Goal: Information Seeking & Learning: Compare options

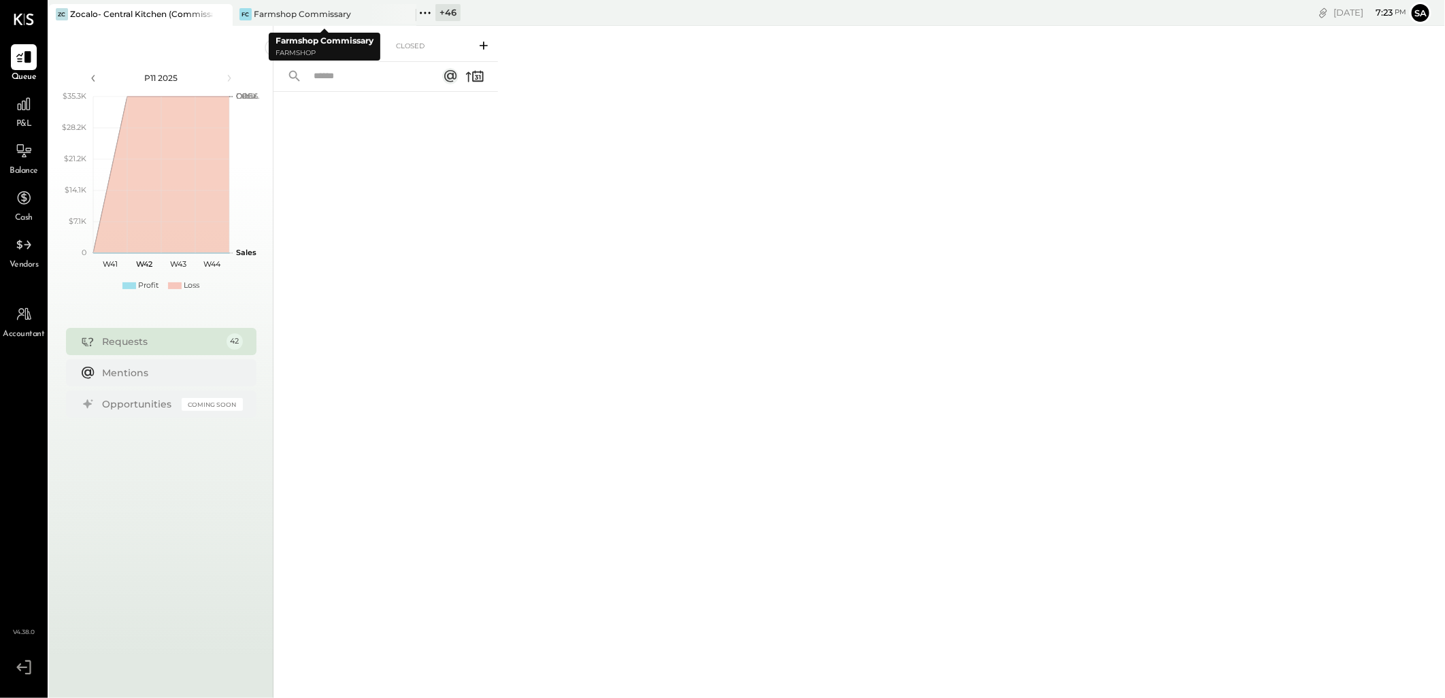
click at [449, 18] on div "+ 46" at bounding box center [447, 12] width 25 height 17
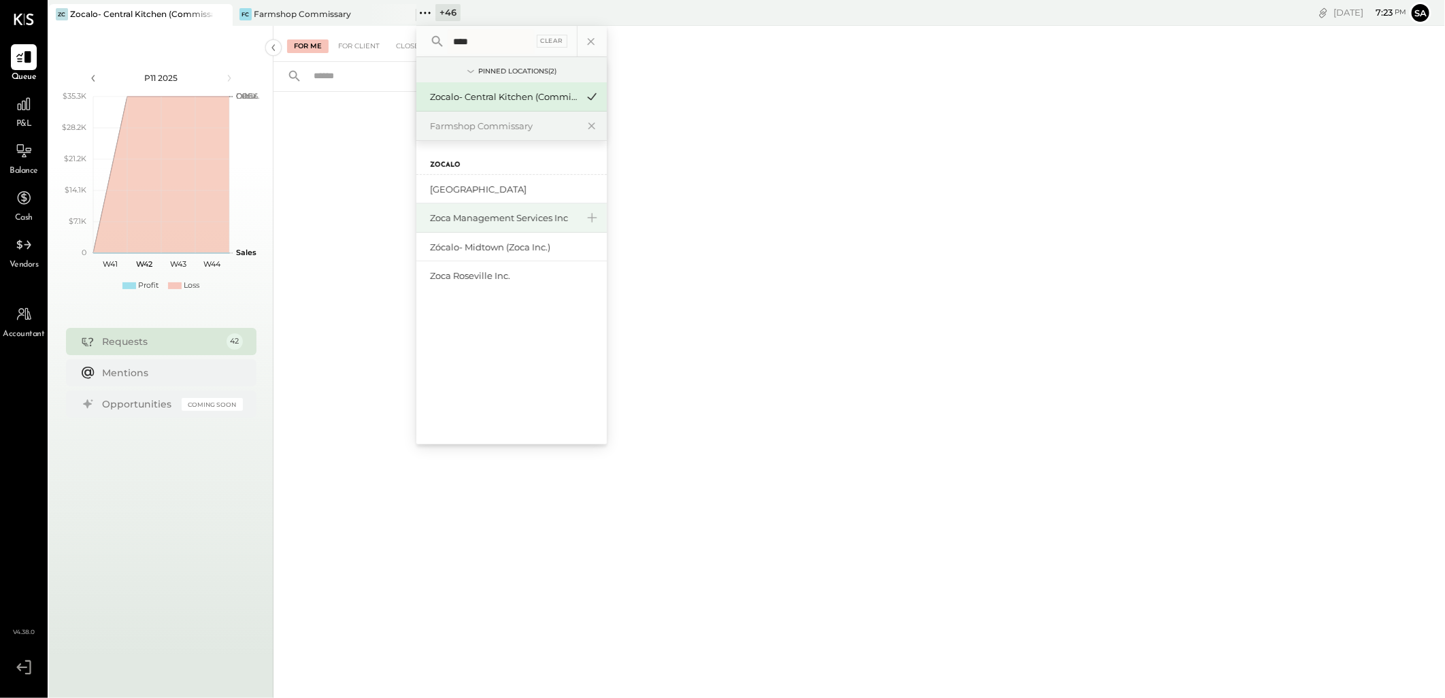
type input "****"
click at [554, 220] on div "Zoca Management Services Inc" at bounding box center [503, 218] width 147 height 13
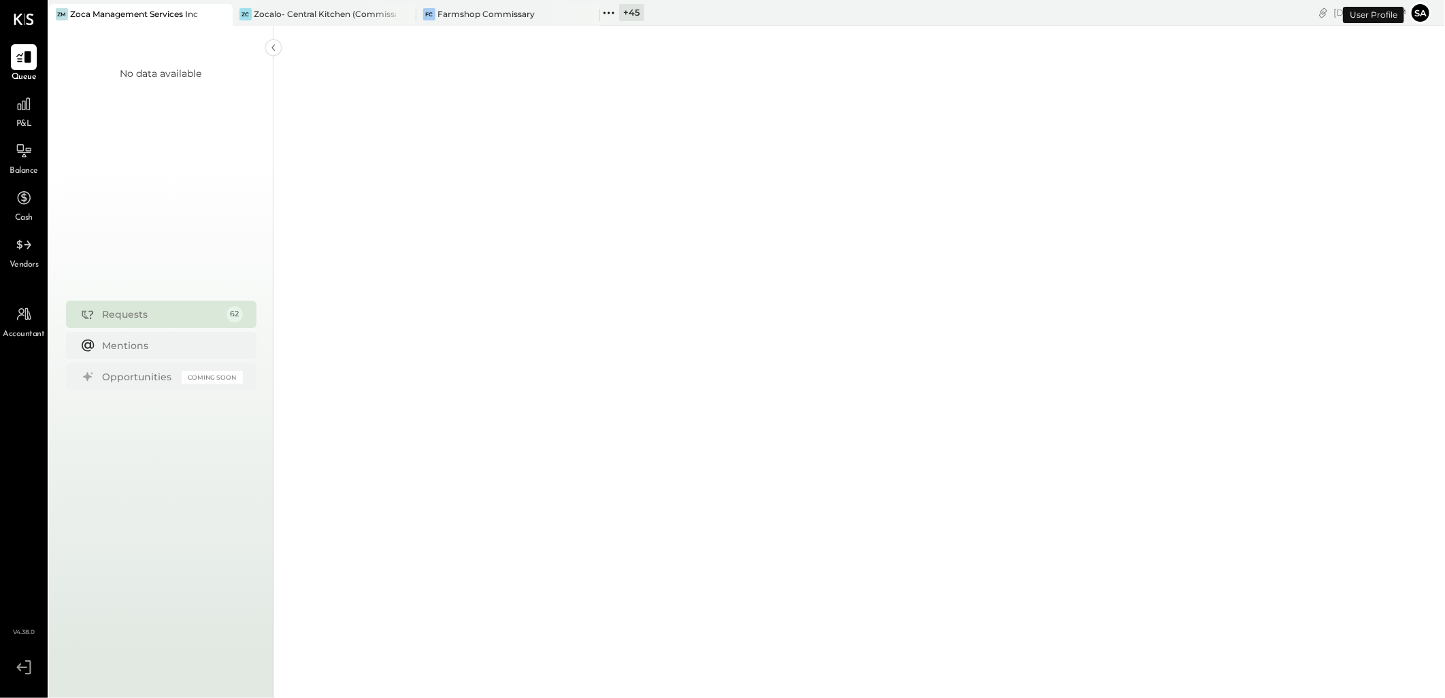
click at [14, 118] on div "P&L" at bounding box center [24, 110] width 26 height 39
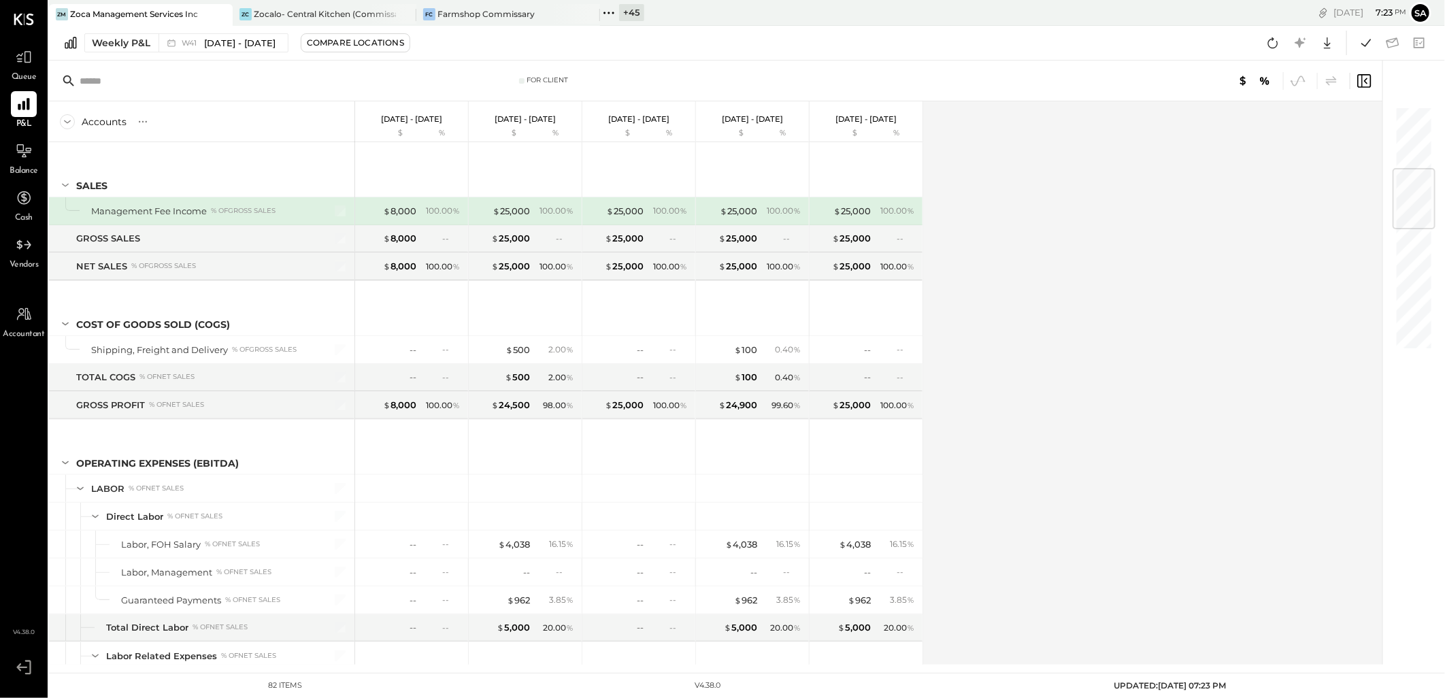
scroll to position [528, 0]
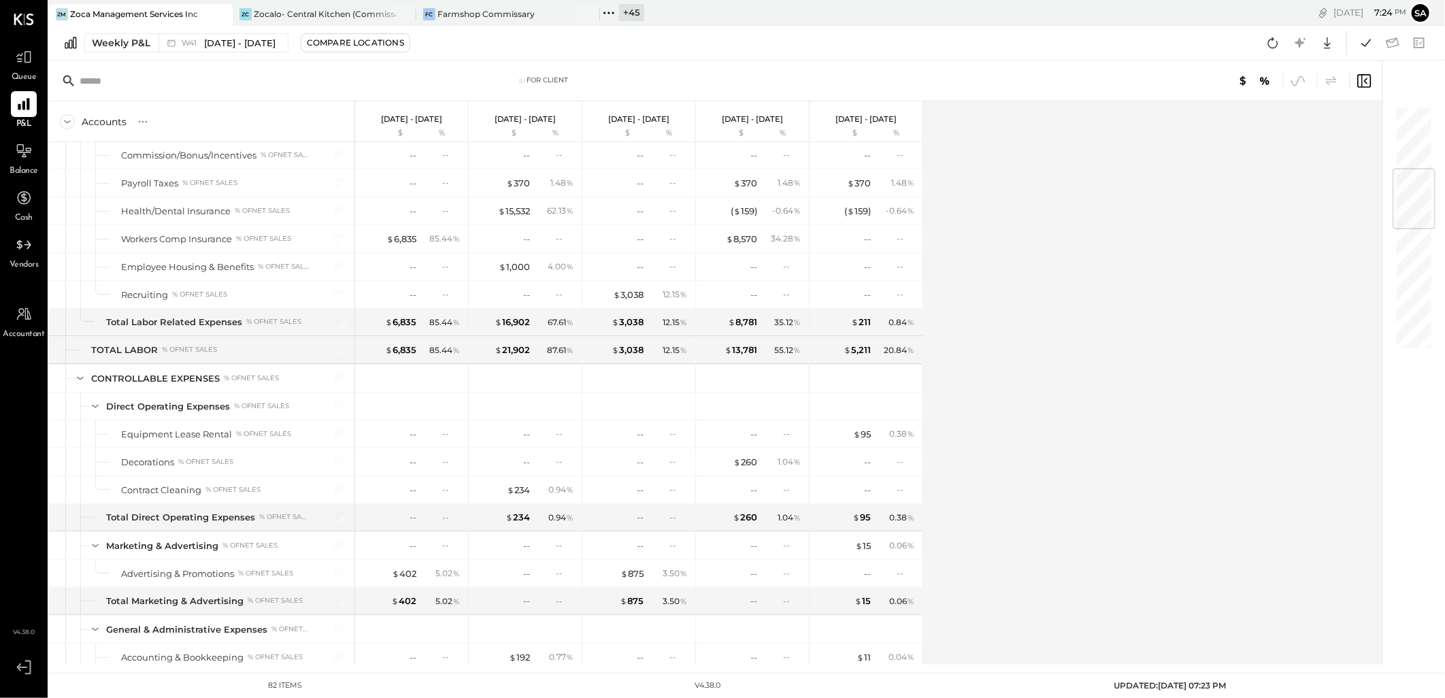
drag, startPoint x: 116, startPoint y: 44, endPoint x: 155, endPoint y: 123, distance: 88.5
click at [116, 44] on div "Weekly P&L" at bounding box center [121, 43] width 58 height 14
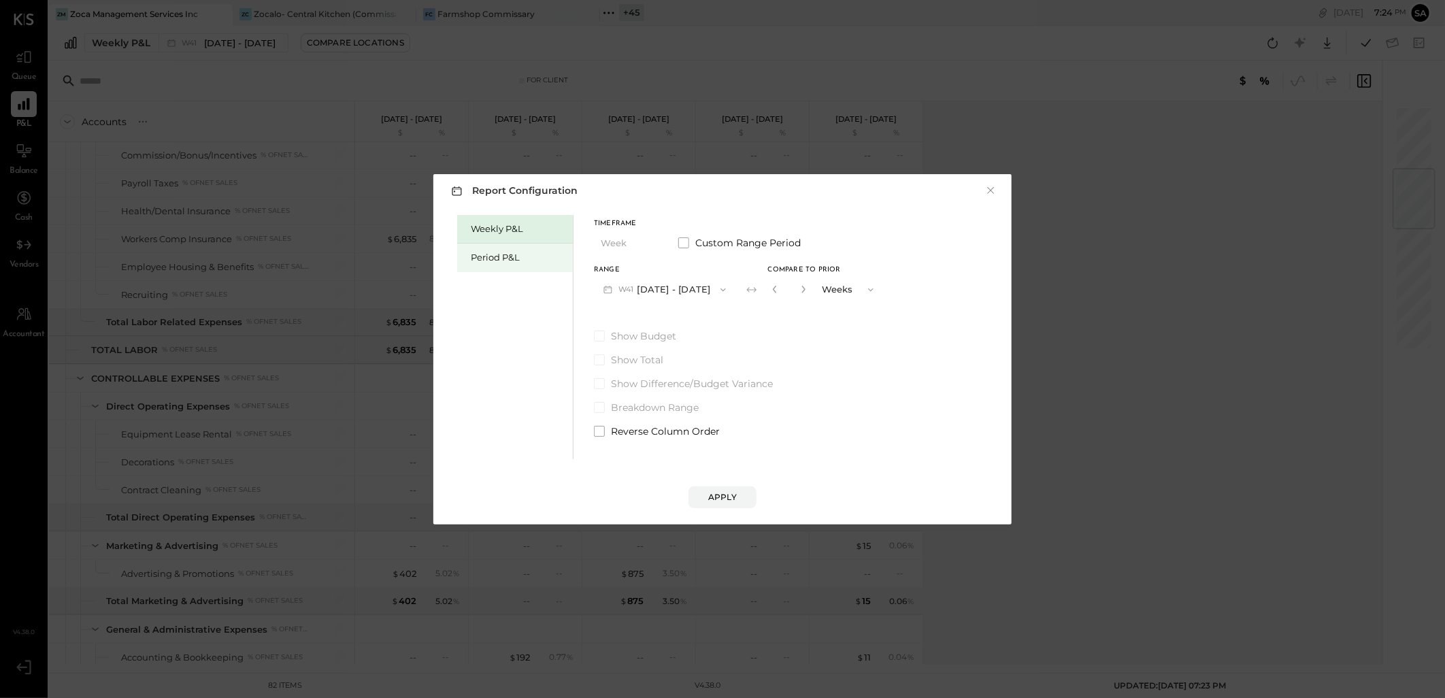
click at [518, 256] on div "Period P&L" at bounding box center [518, 257] width 95 height 13
click at [658, 292] on button "P11 Oct 6 - Nov 2, 2025" at bounding box center [662, 289] width 137 height 25
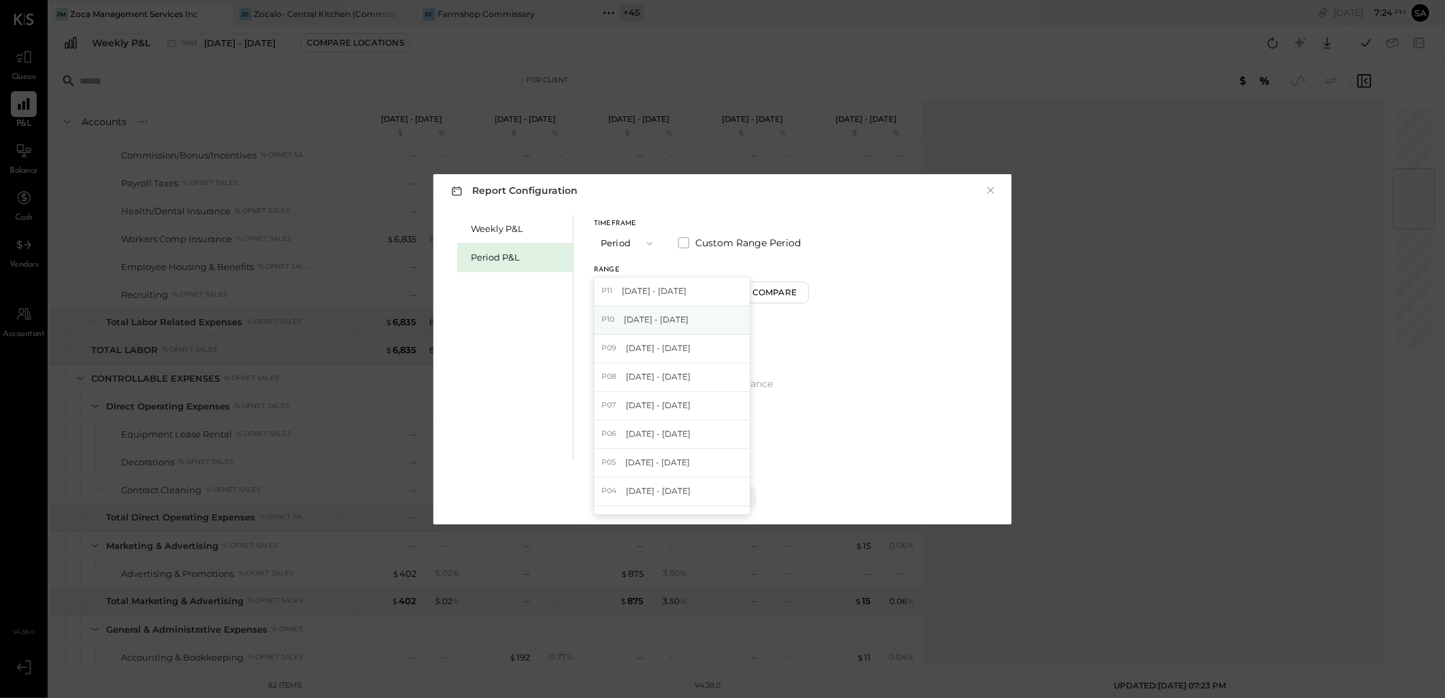
click at [667, 324] on span "Sep 8 - Oct 5, 2025" at bounding box center [656, 320] width 65 height 12
click at [784, 297] on div "Compare" at bounding box center [776, 292] width 44 height 12
click at [820, 290] on div "*" at bounding box center [802, 289] width 73 height 25
drag, startPoint x: 820, startPoint y: 290, endPoint x: 812, endPoint y: 286, distance: 9.4
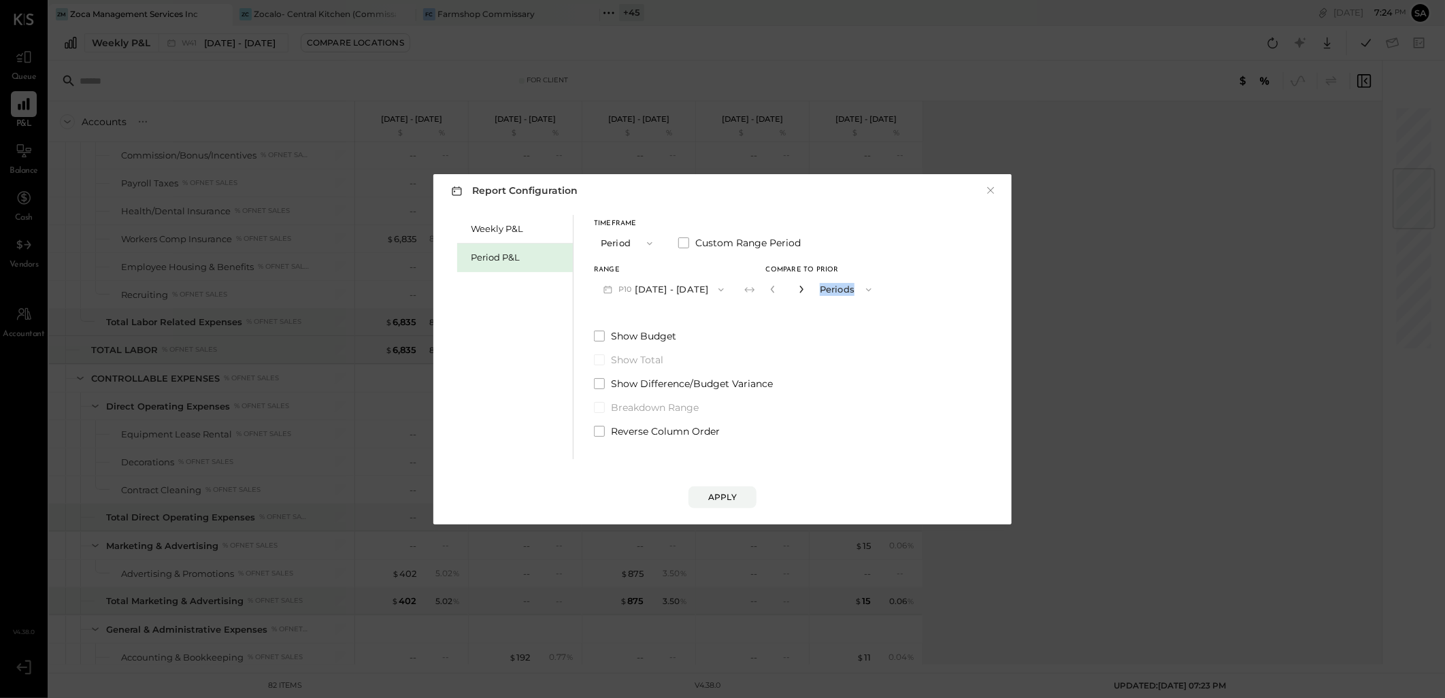
click at [805, 286] on icon "button" at bounding box center [801, 289] width 8 height 8
type input "*"
click at [731, 498] on div "Apply" at bounding box center [722, 497] width 29 height 12
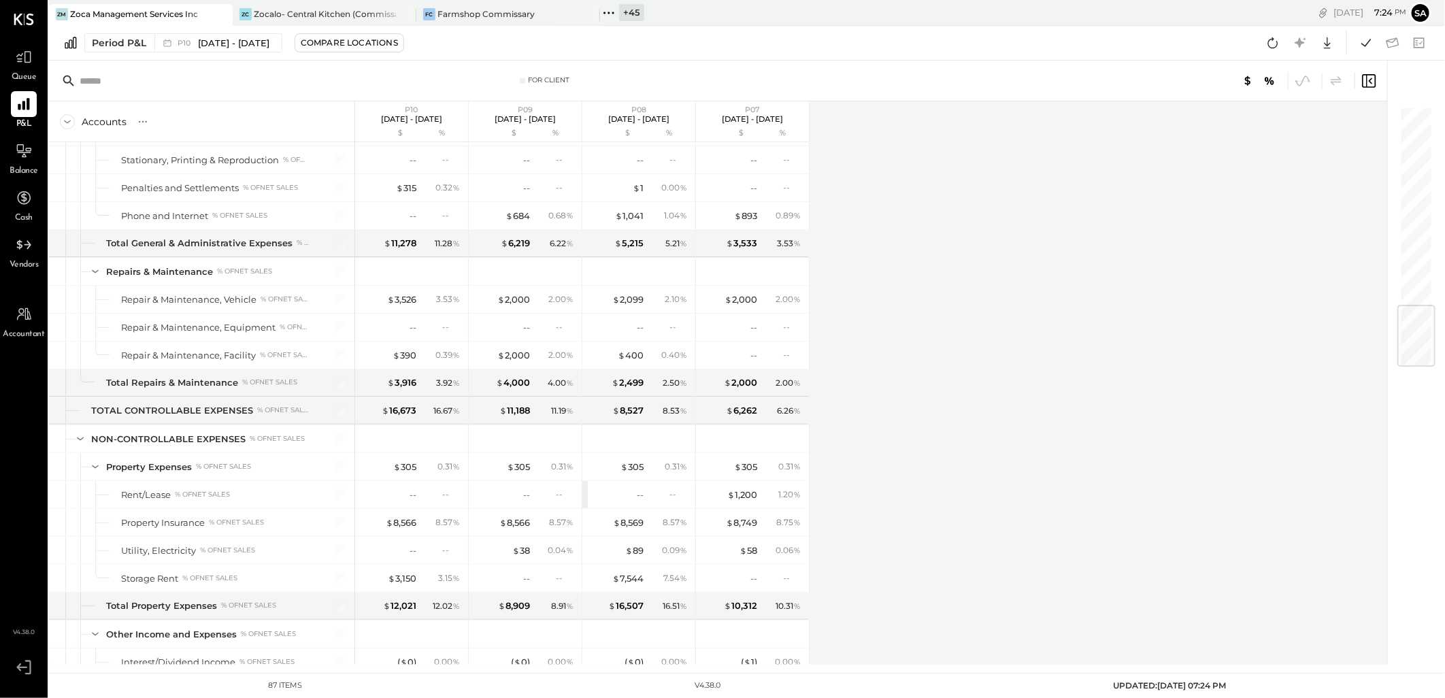
scroll to position [1688, 0]
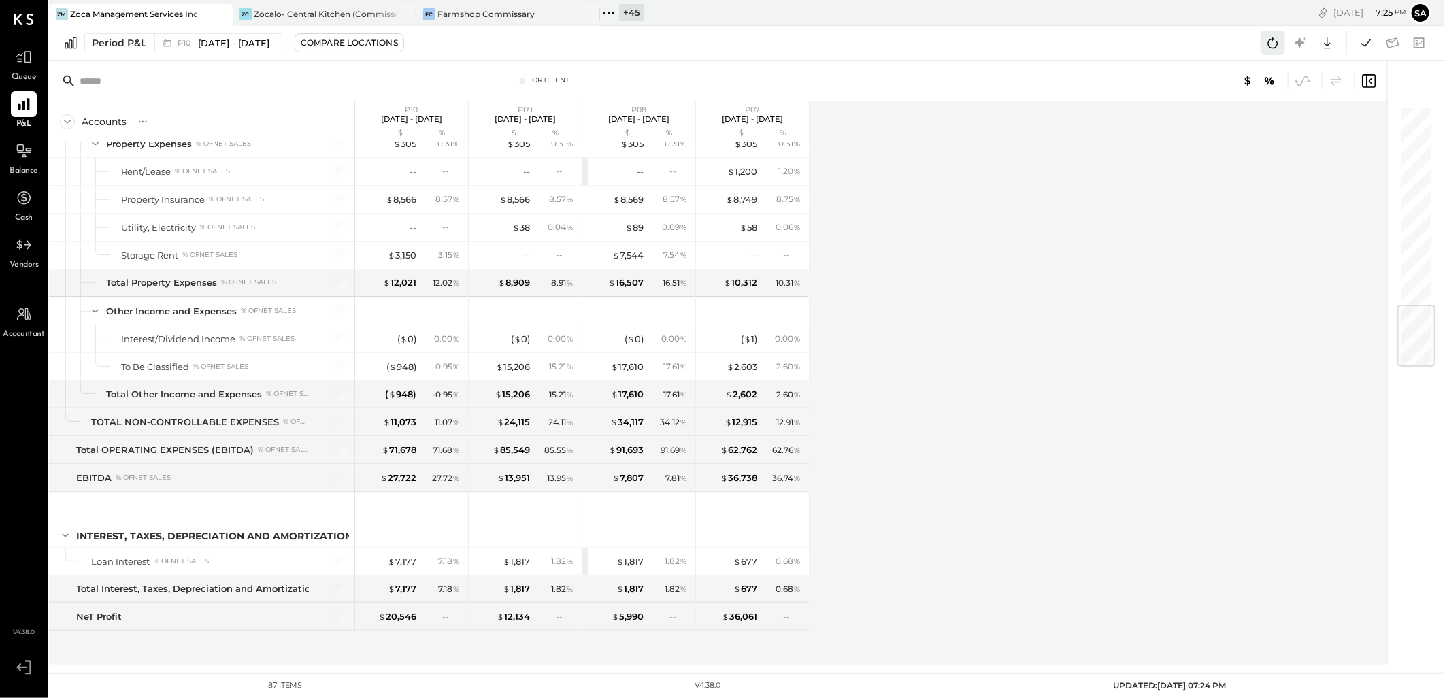
click at [1268, 41] on icon at bounding box center [1273, 43] width 18 height 18
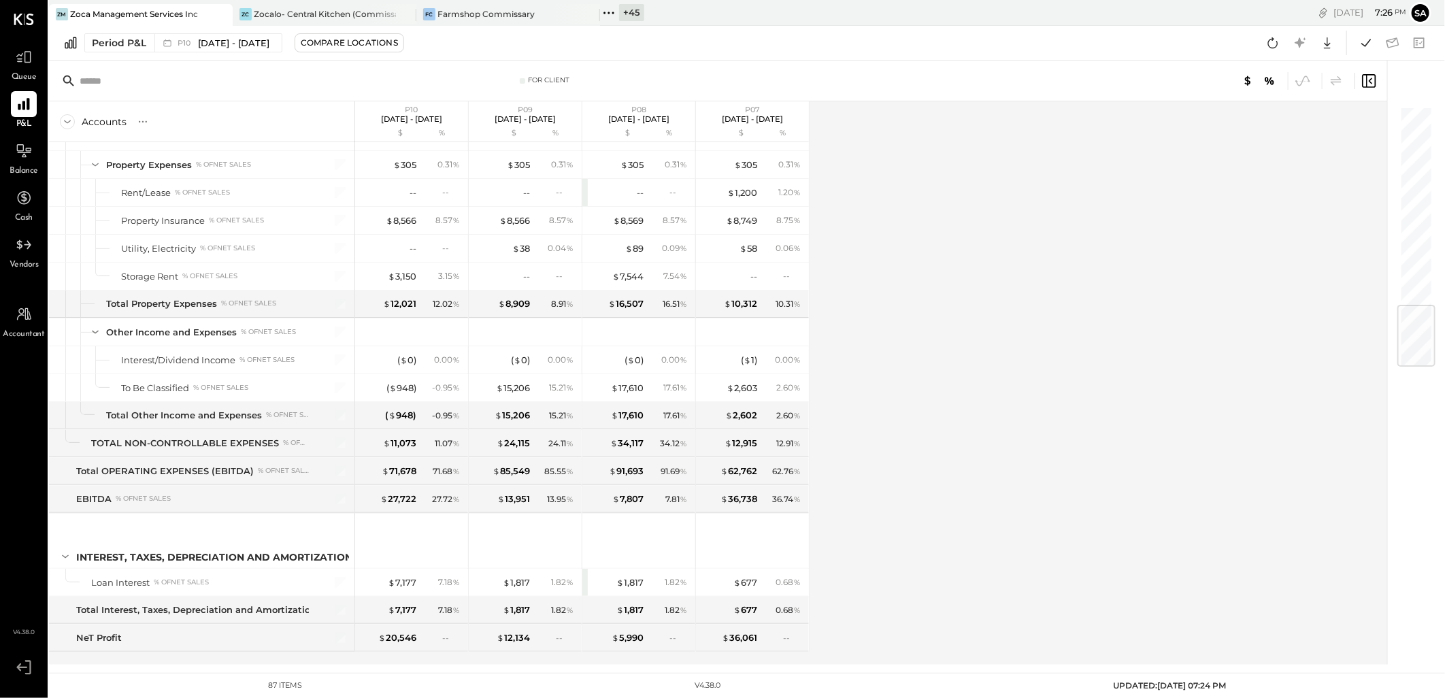
scroll to position [1688, 0]
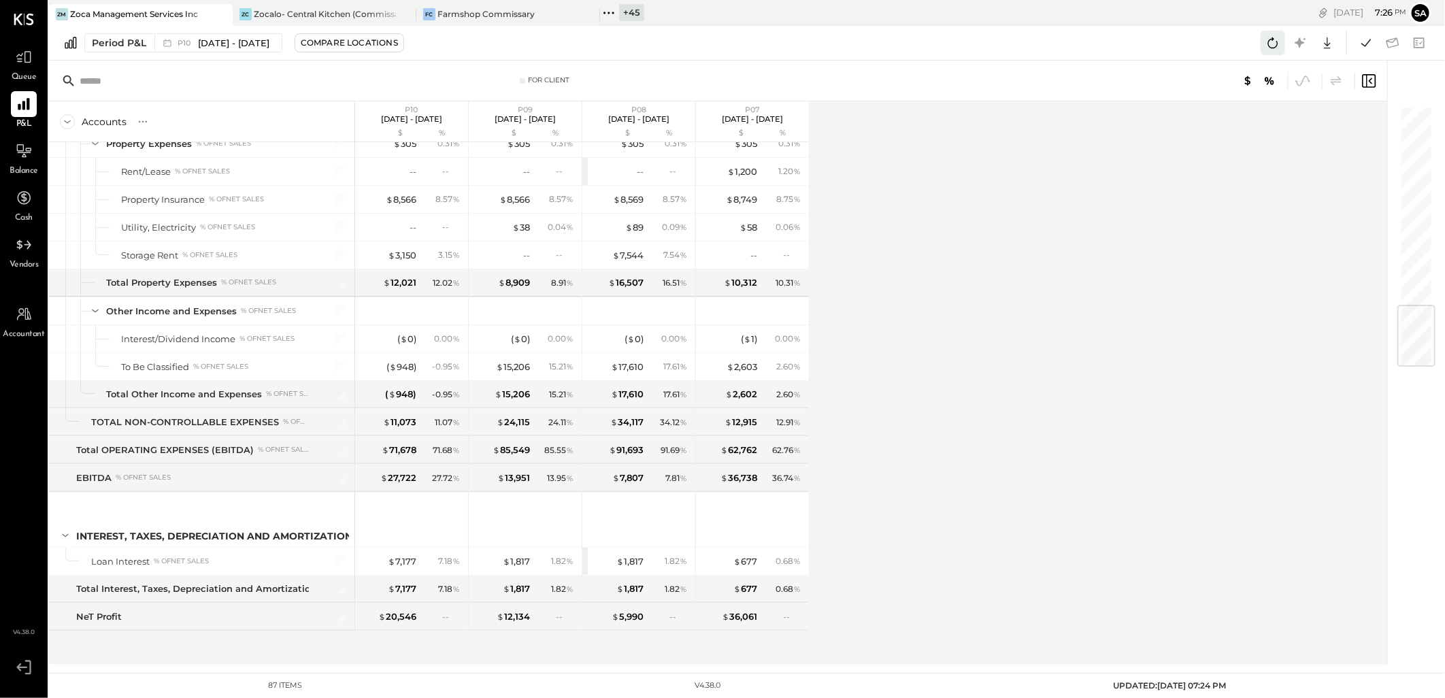
click at [1270, 44] on icon at bounding box center [1273, 43] width 18 height 18
click at [1365, 44] on icon at bounding box center [1366, 43] width 18 height 18
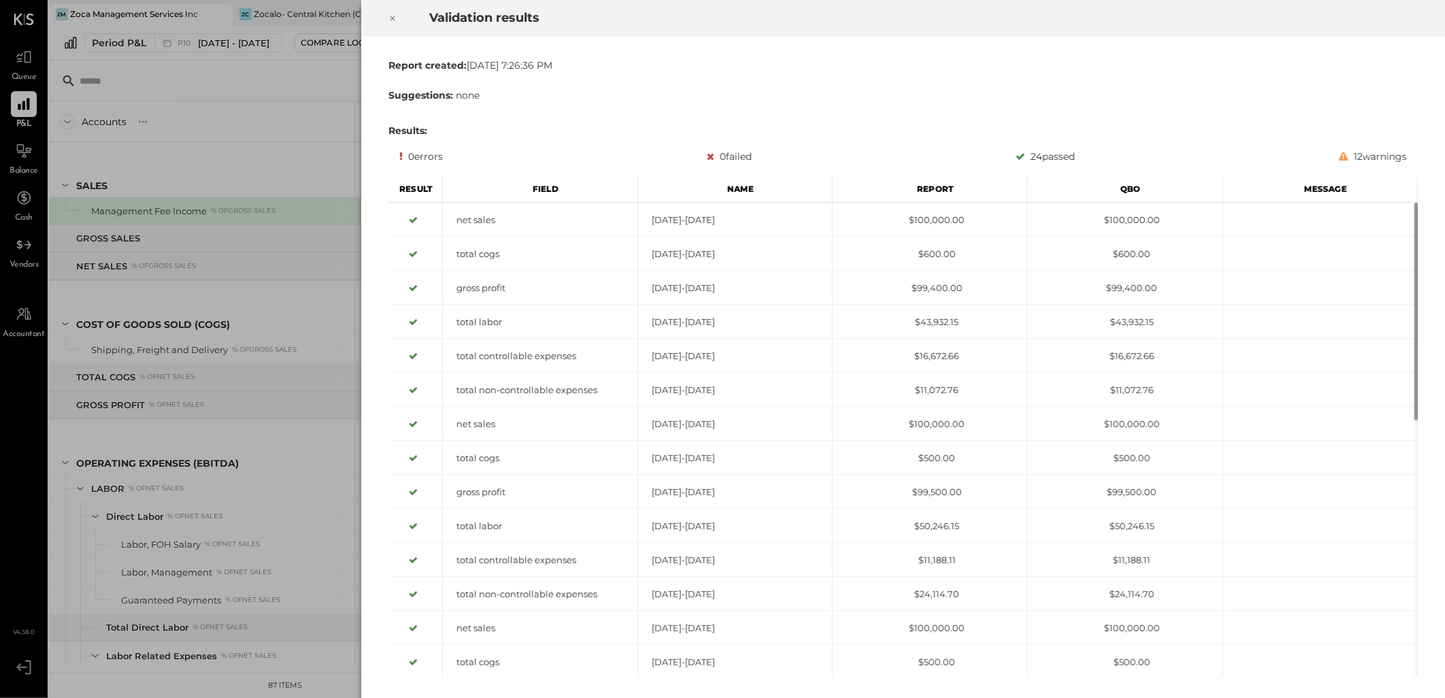
click at [390, 16] on icon at bounding box center [392, 18] width 8 height 16
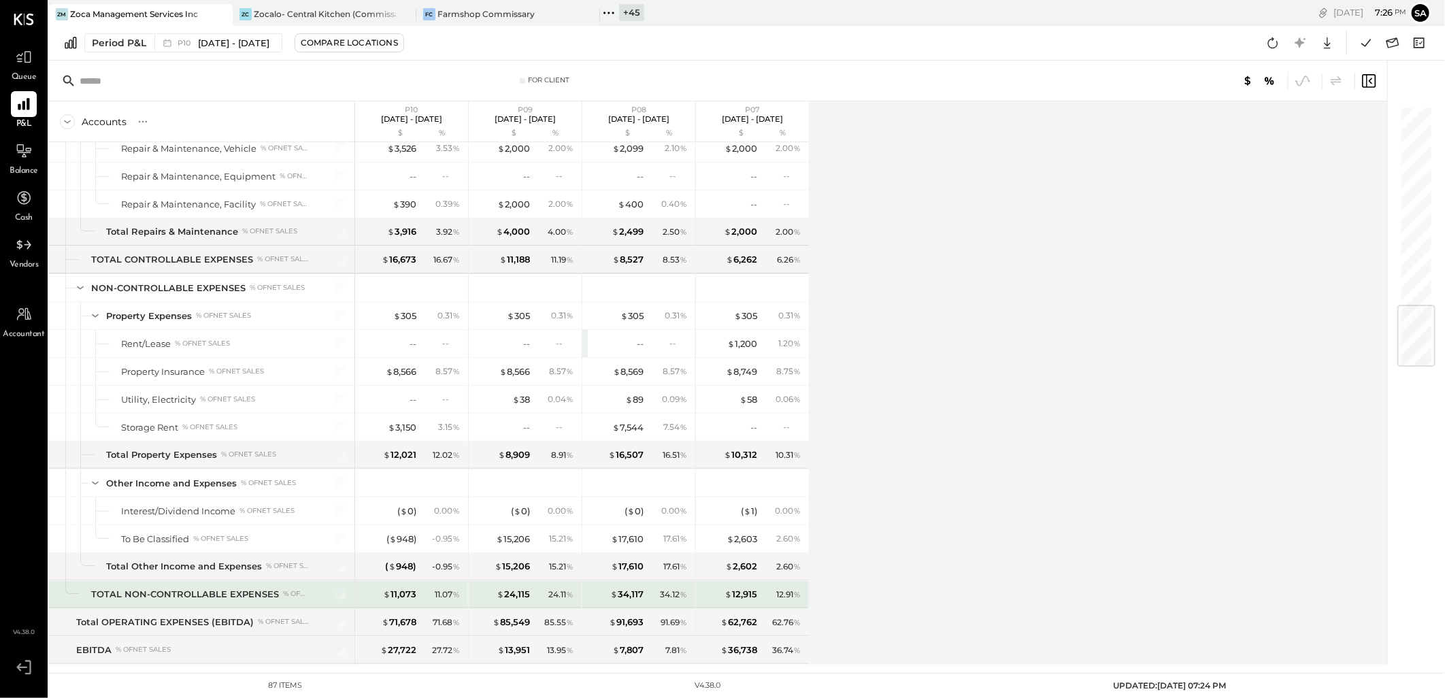
scroll to position [1688, 0]
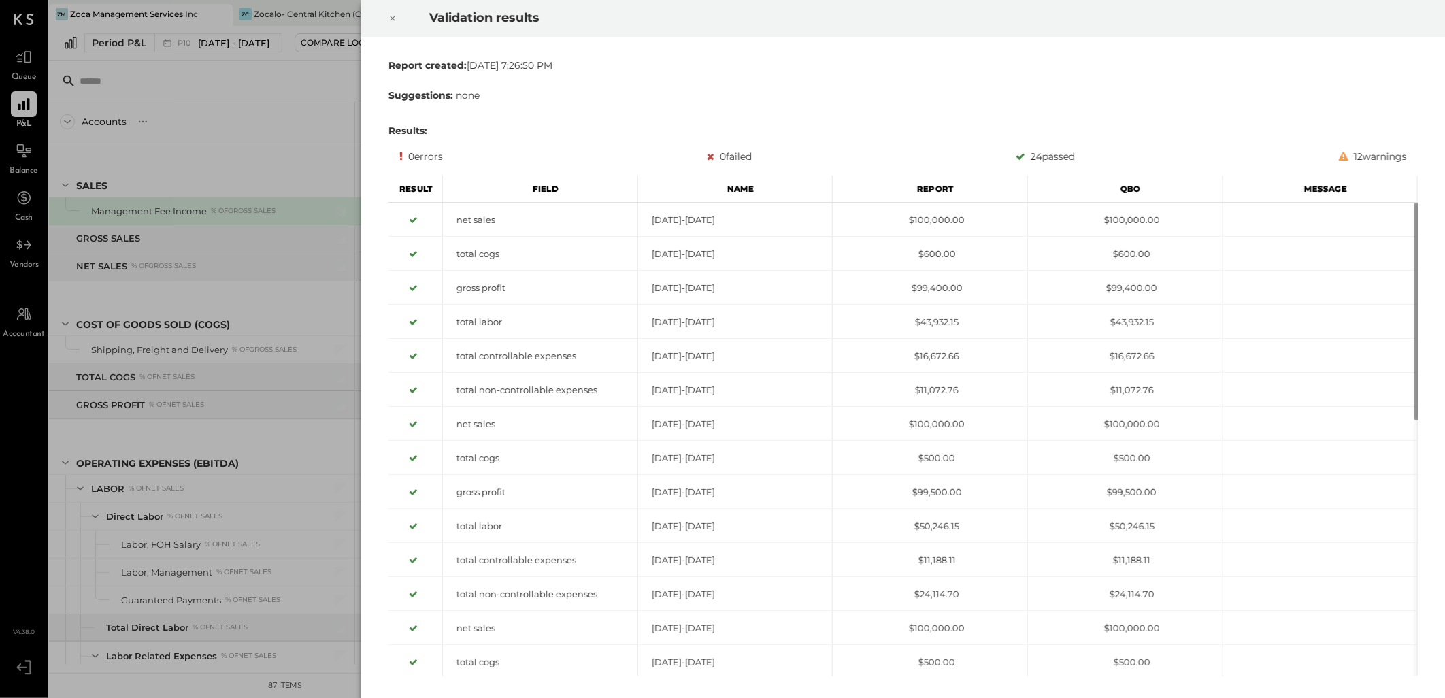
click at [390, 19] on icon at bounding box center [392, 18] width 8 height 16
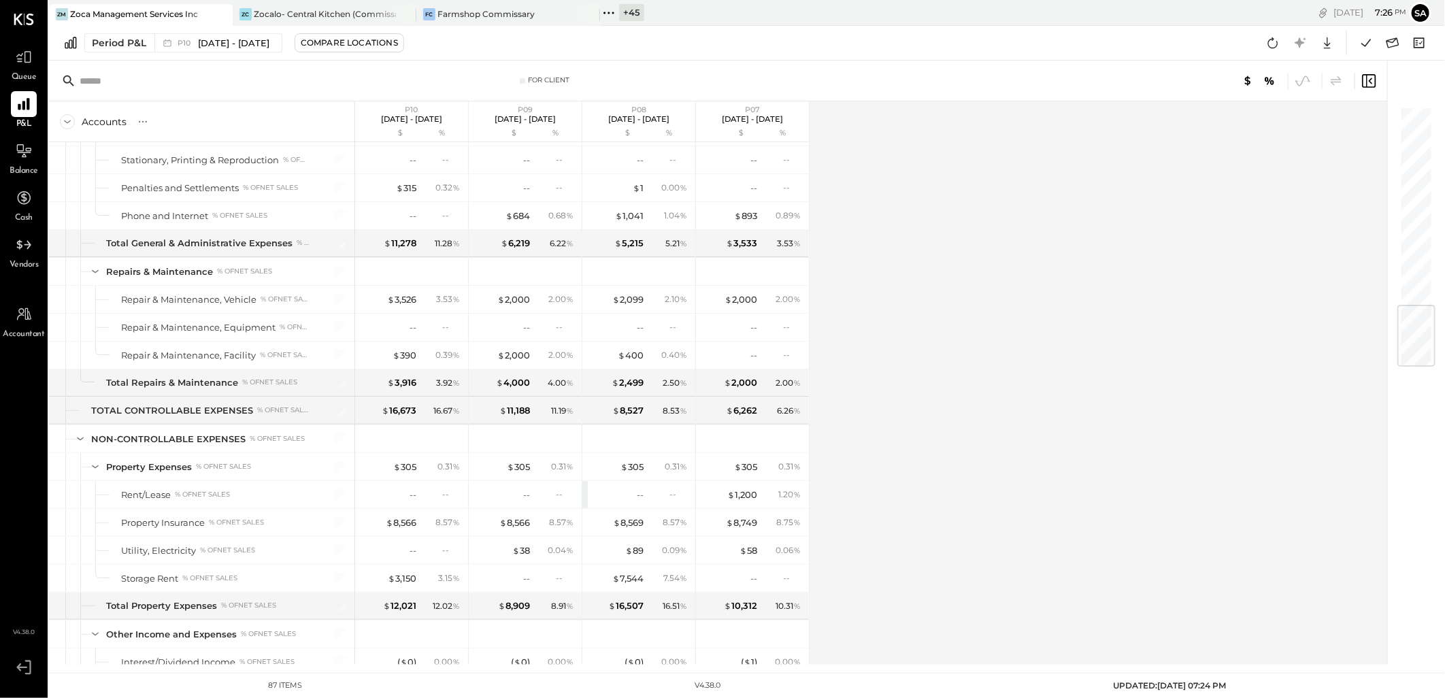
scroll to position [1688, 0]
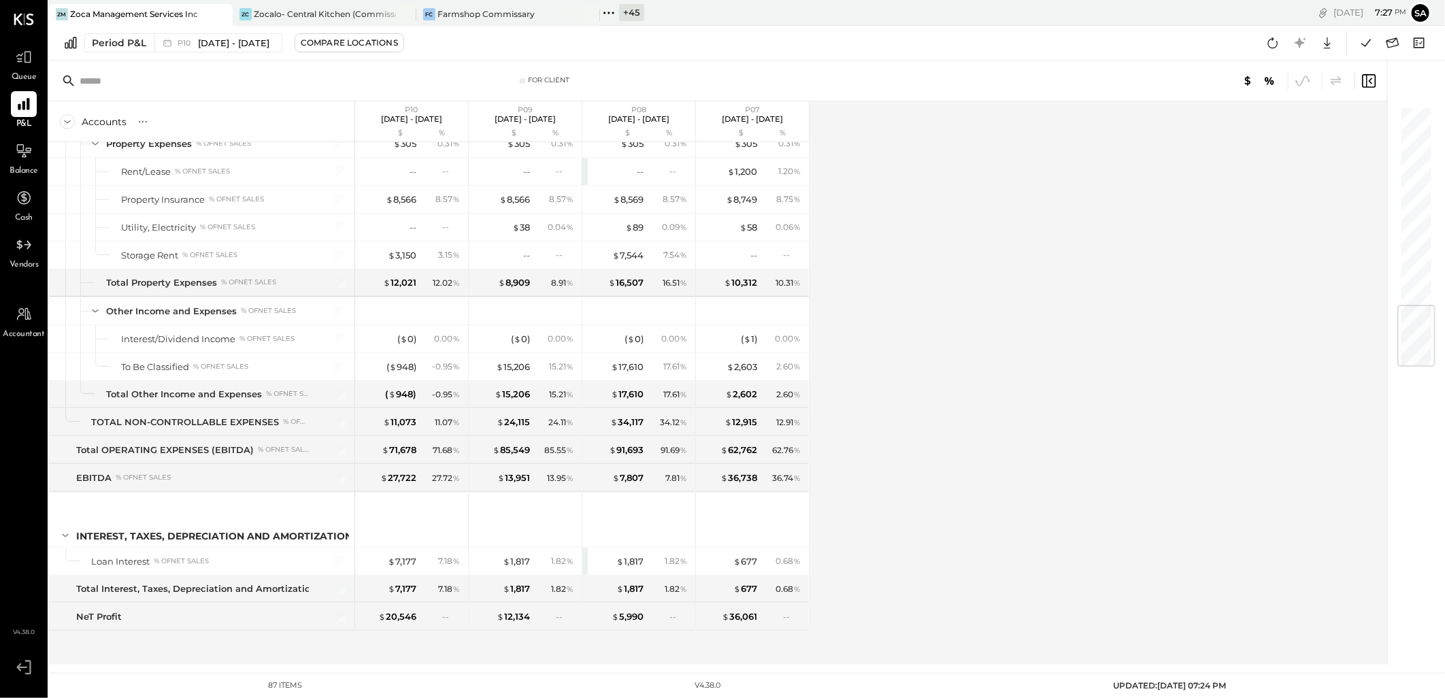
click at [1265, 37] on icon at bounding box center [1273, 43] width 18 height 18
click at [1270, 37] on icon at bounding box center [1273, 43] width 18 height 18
drag, startPoint x: 1279, startPoint y: 44, endPoint x: 1134, endPoint y: 336, distance: 325.5
click at [1279, 44] on icon at bounding box center [1273, 43] width 18 height 18
click at [1363, 39] on icon at bounding box center [1366, 43] width 18 height 18
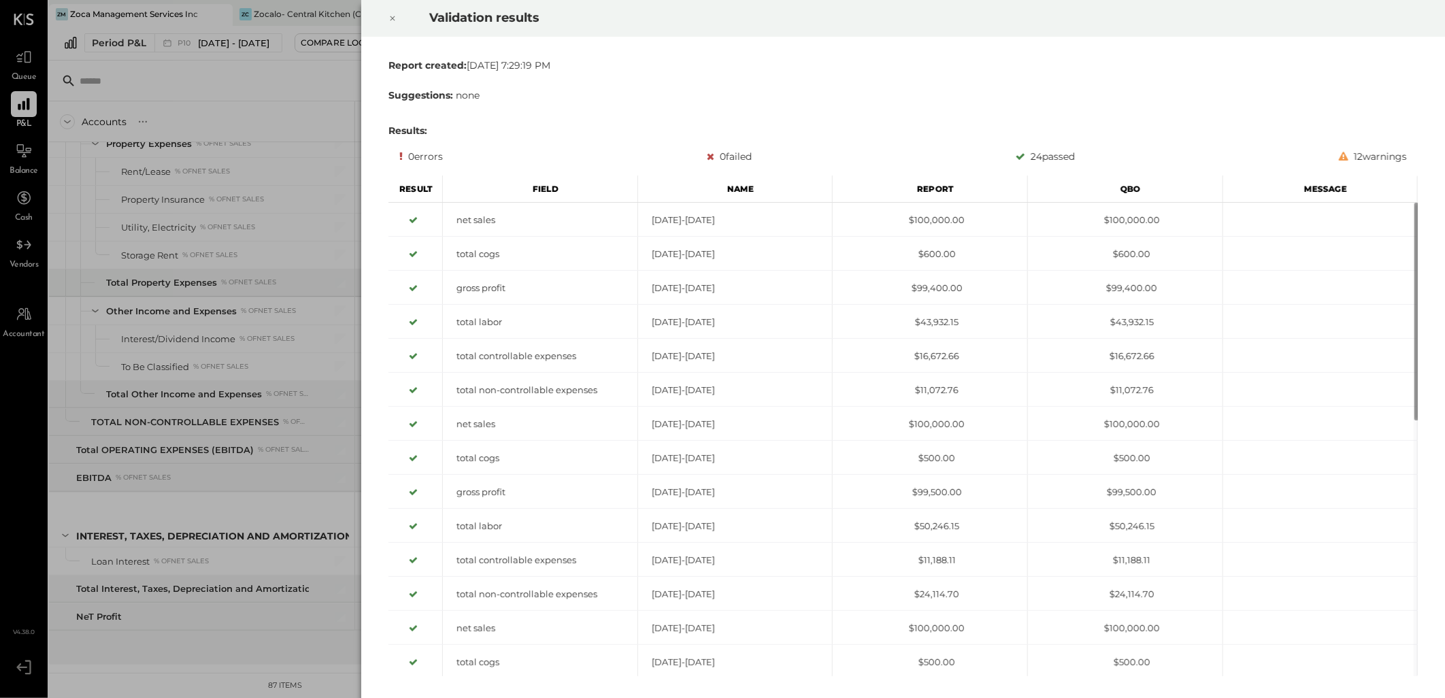
click at [394, 18] on icon at bounding box center [392, 18] width 8 height 16
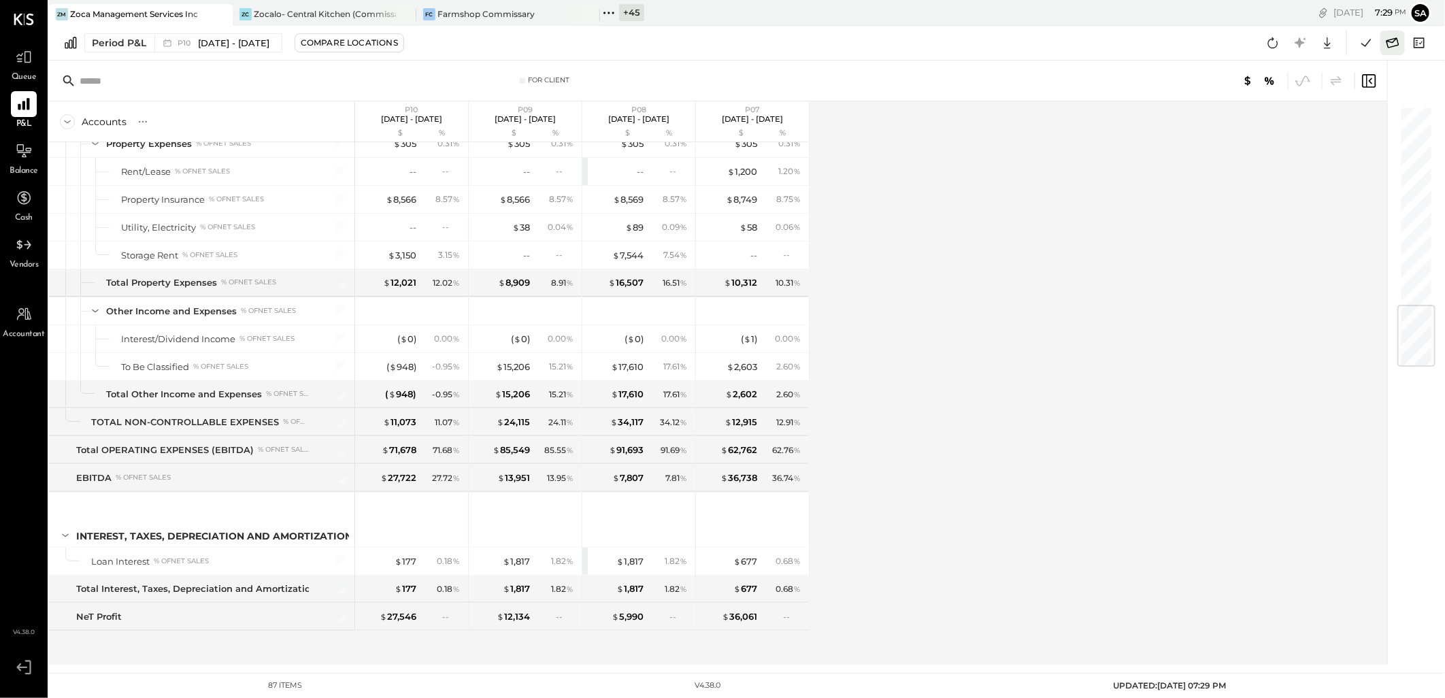
click at [1398, 45] on icon at bounding box center [1392, 43] width 18 height 18
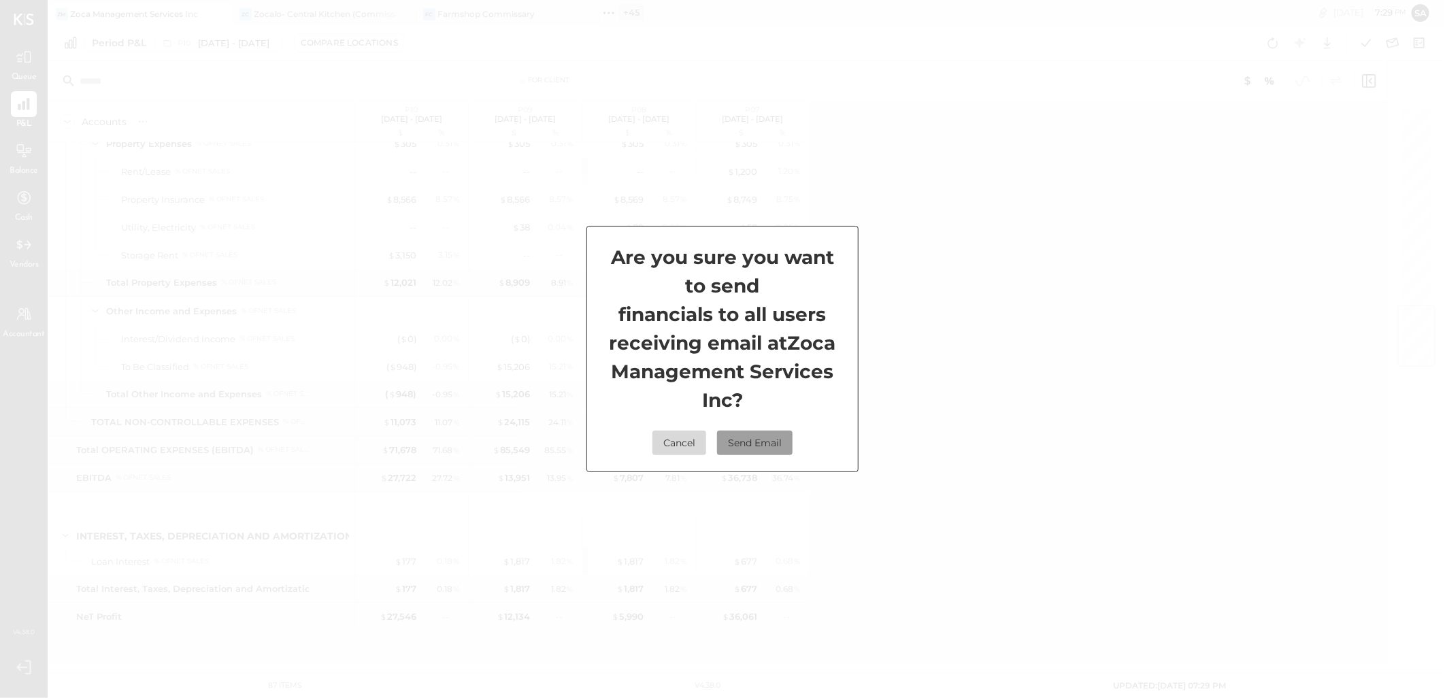
click at [764, 445] on button "Send Email" at bounding box center [754, 443] width 75 height 24
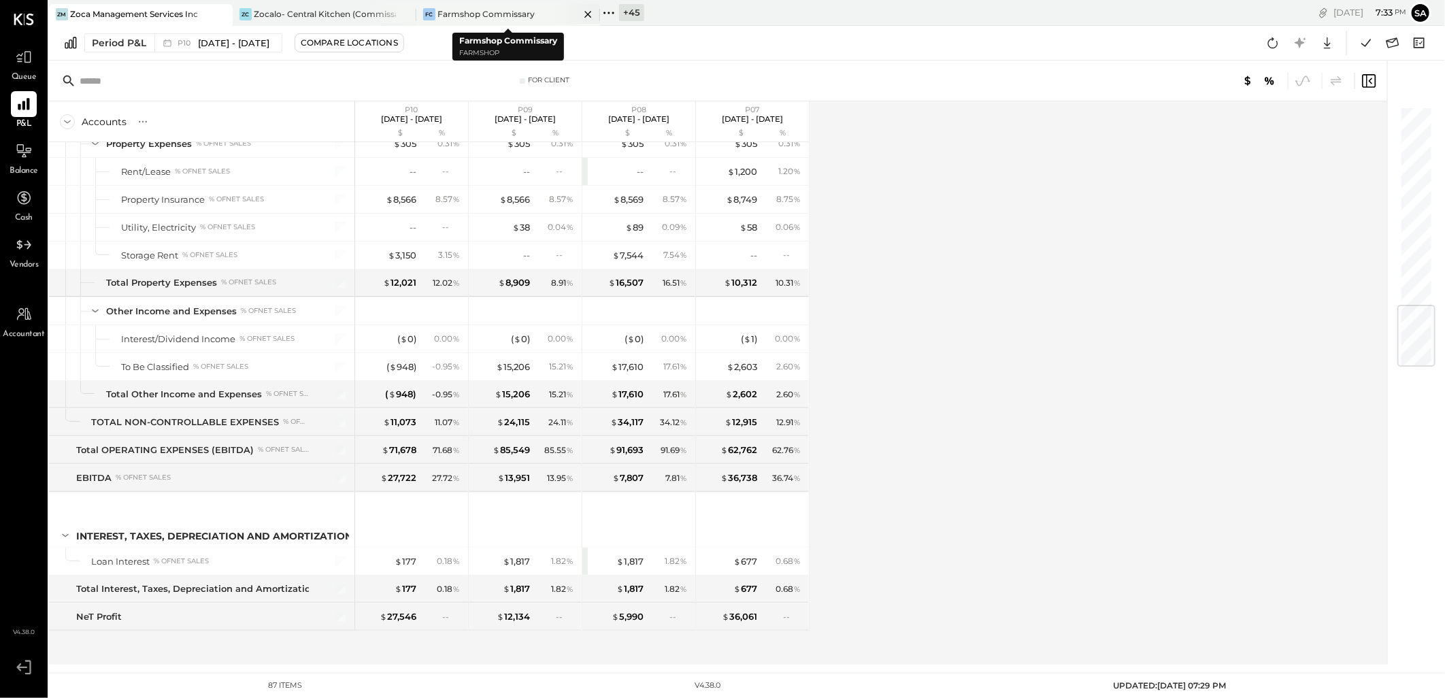
click at [590, 12] on icon at bounding box center [587, 14] width 7 height 7
click at [449, 12] on div "+ 46" at bounding box center [447, 12] width 25 height 17
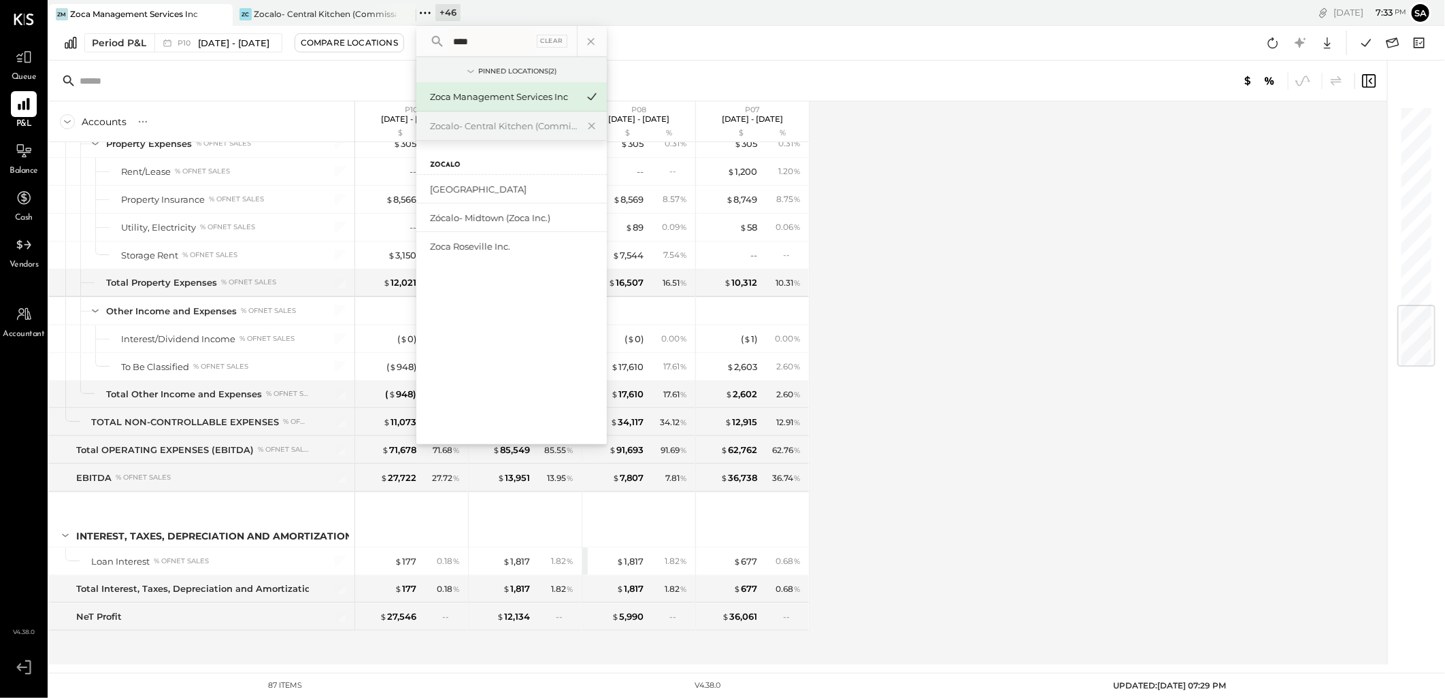
type input "*****"
click at [1013, 250] on div "Accounts S % GL P10 Sep 8 - Oct 5, 2025 $ % P09 Aug 11 - Sep 7, 2025 $ % P08 Ju…" at bounding box center [719, 382] width 1340 height 563
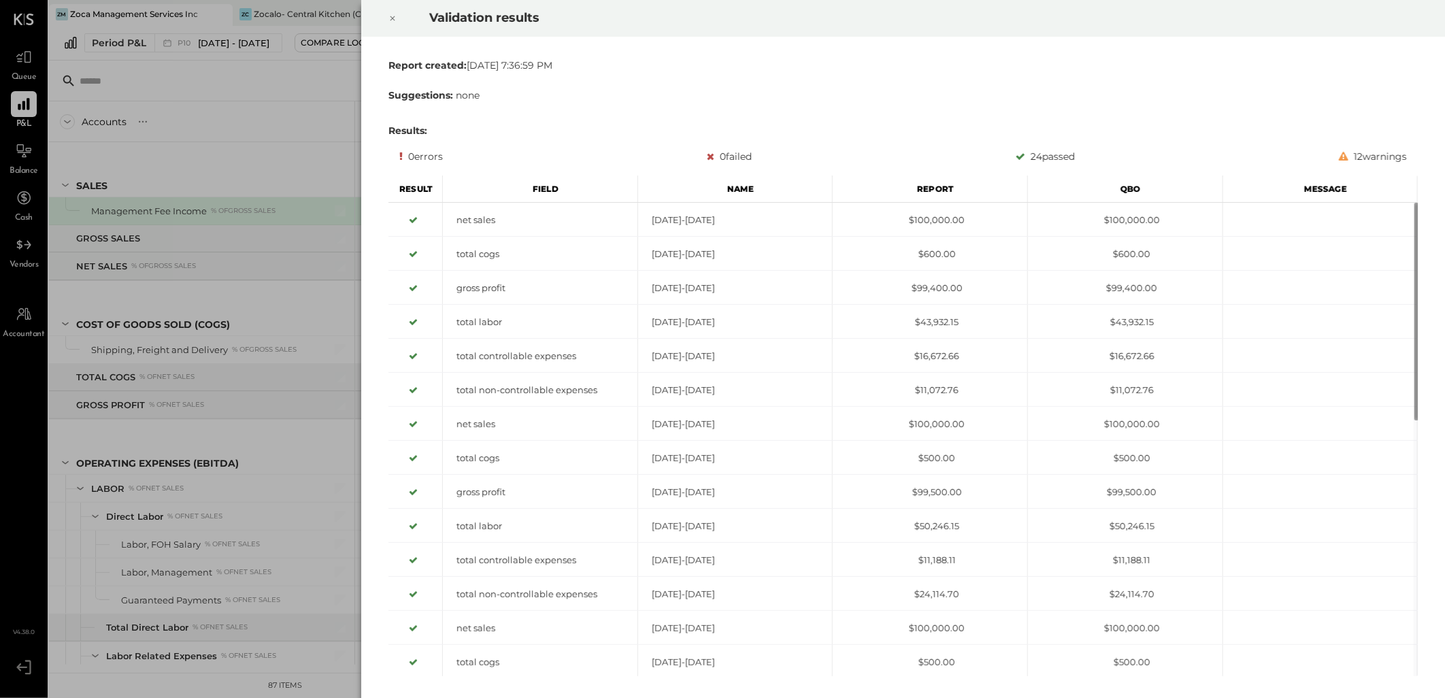
click at [392, 15] on icon at bounding box center [392, 18] width 8 height 16
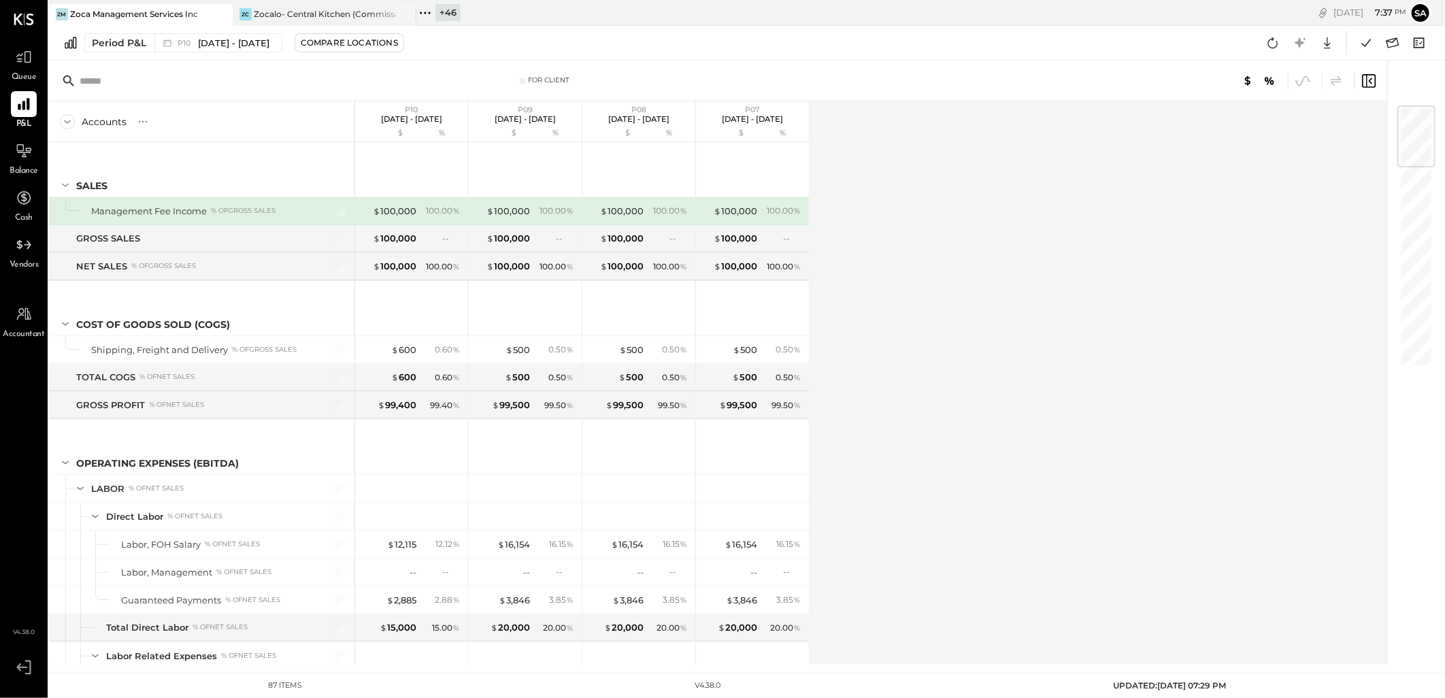
click at [446, 12] on div "+ 46" at bounding box center [447, 12] width 25 height 17
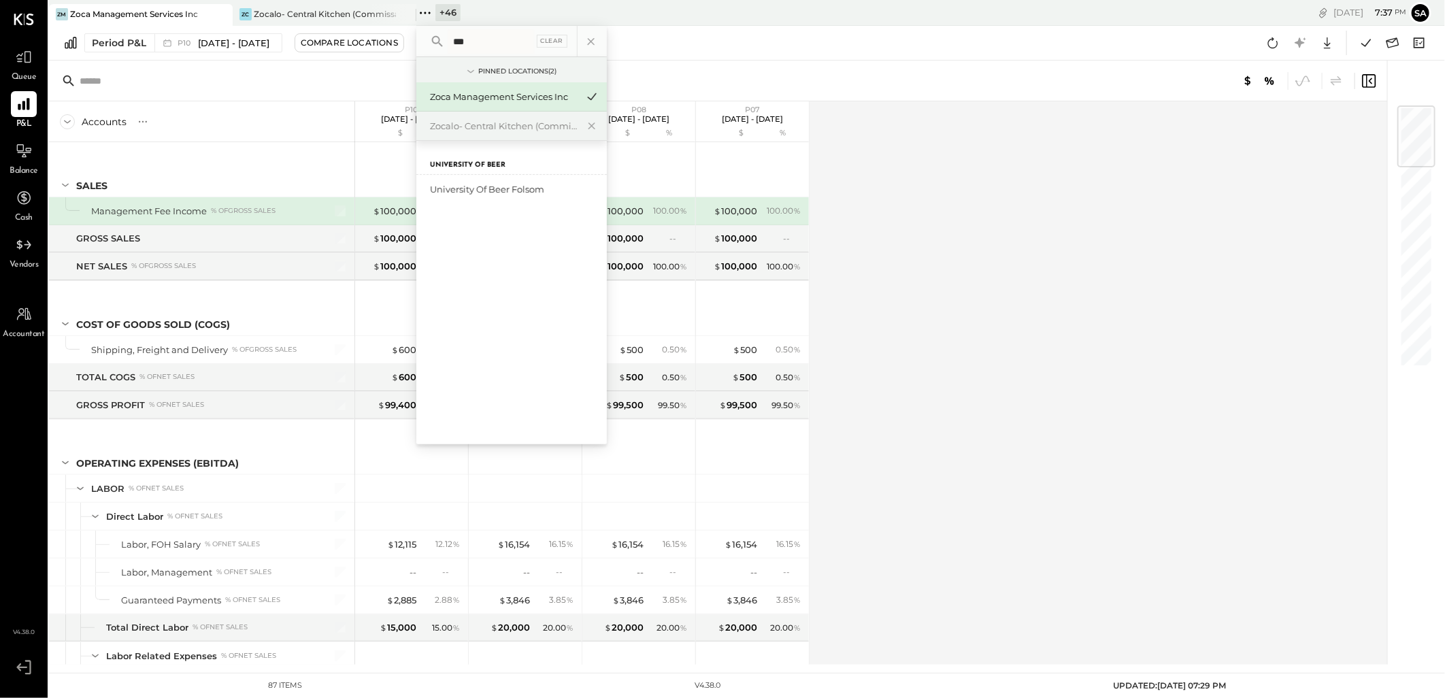
type input "****"
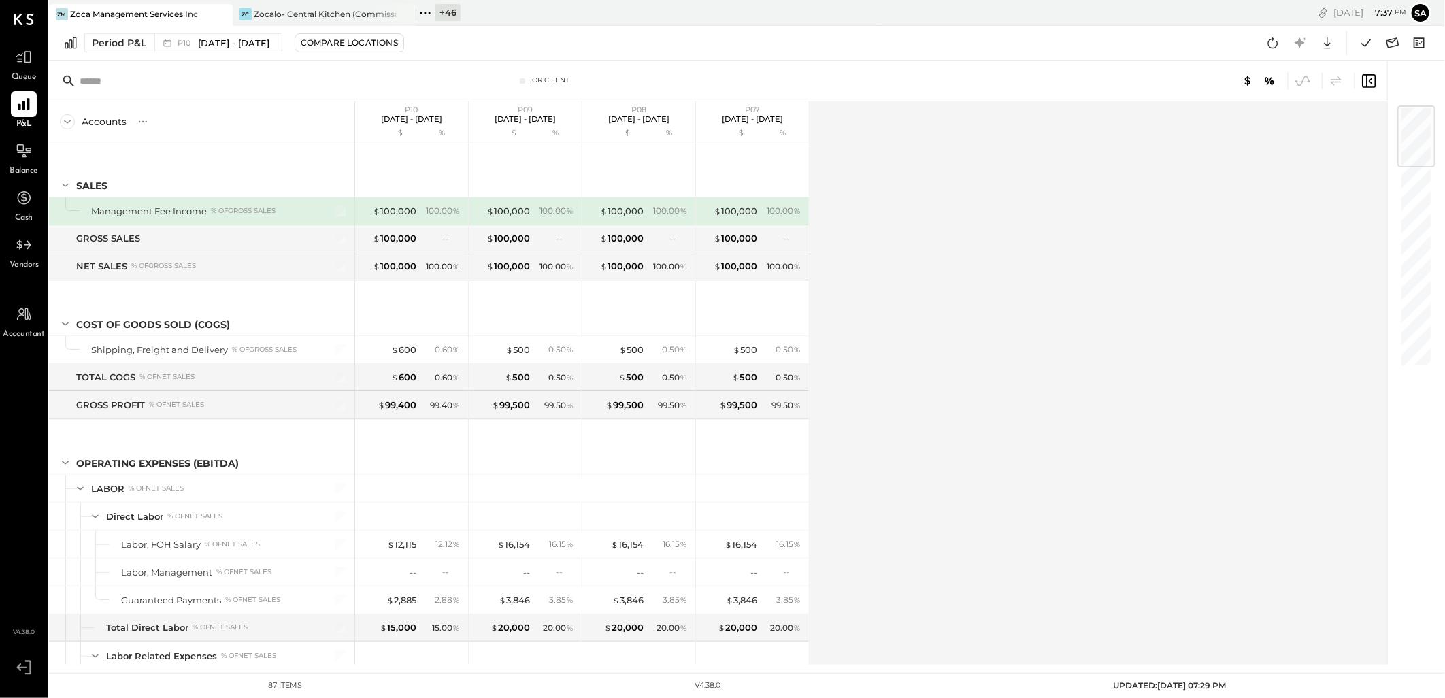
click at [1236, 286] on div "Accounts S % GL P10 [DATE] - [DATE] $ % P09 [DATE] - [DATE] $ % P08 [DATE] - [D…" at bounding box center [719, 382] width 1340 height 563
click at [447, 14] on div "+ 46" at bounding box center [447, 12] width 25 height 17
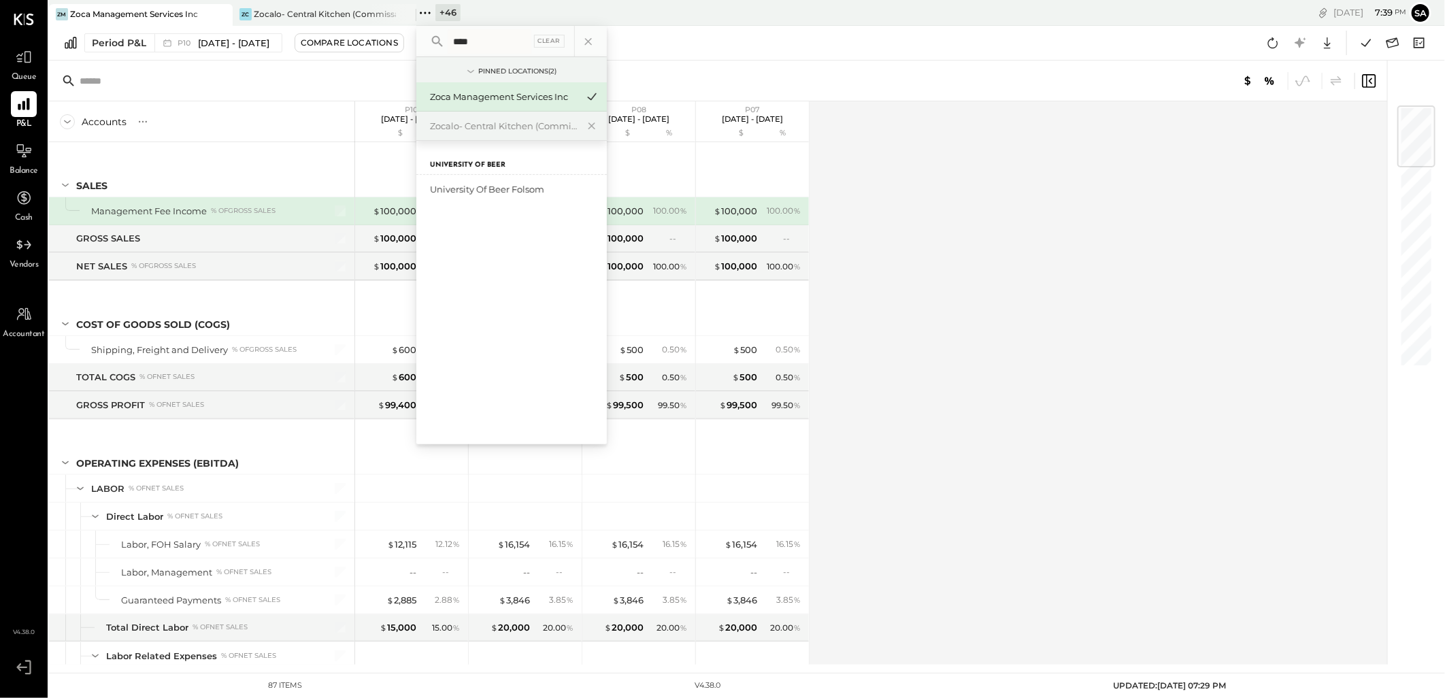
click at [504, 45] on input "****" at bounding box center [490, 41] width 84 height 24
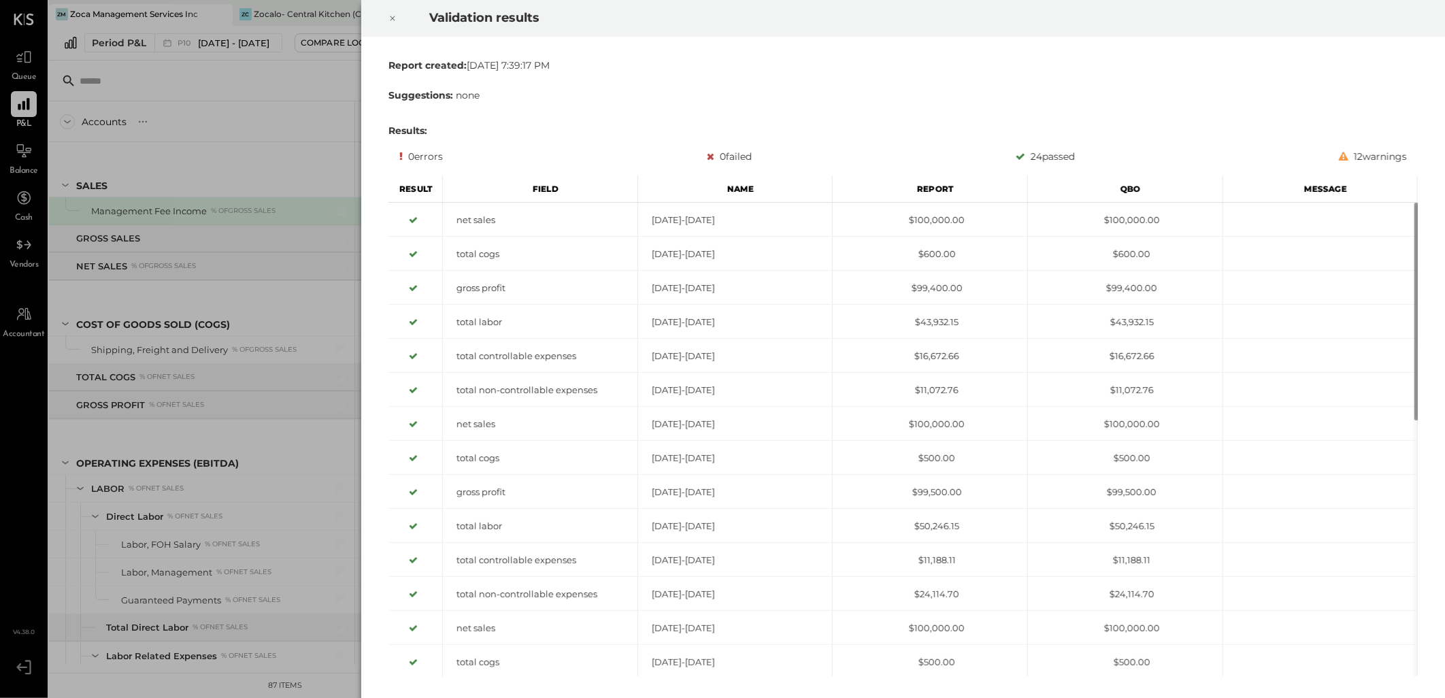
drag, startPoint x: 392, startPoint y: 17, endPoint x: 356, endPoint y: 65, distance: 60.1
click at [392, 17] on icon at bounding box center [392, 18] width 8 height 16
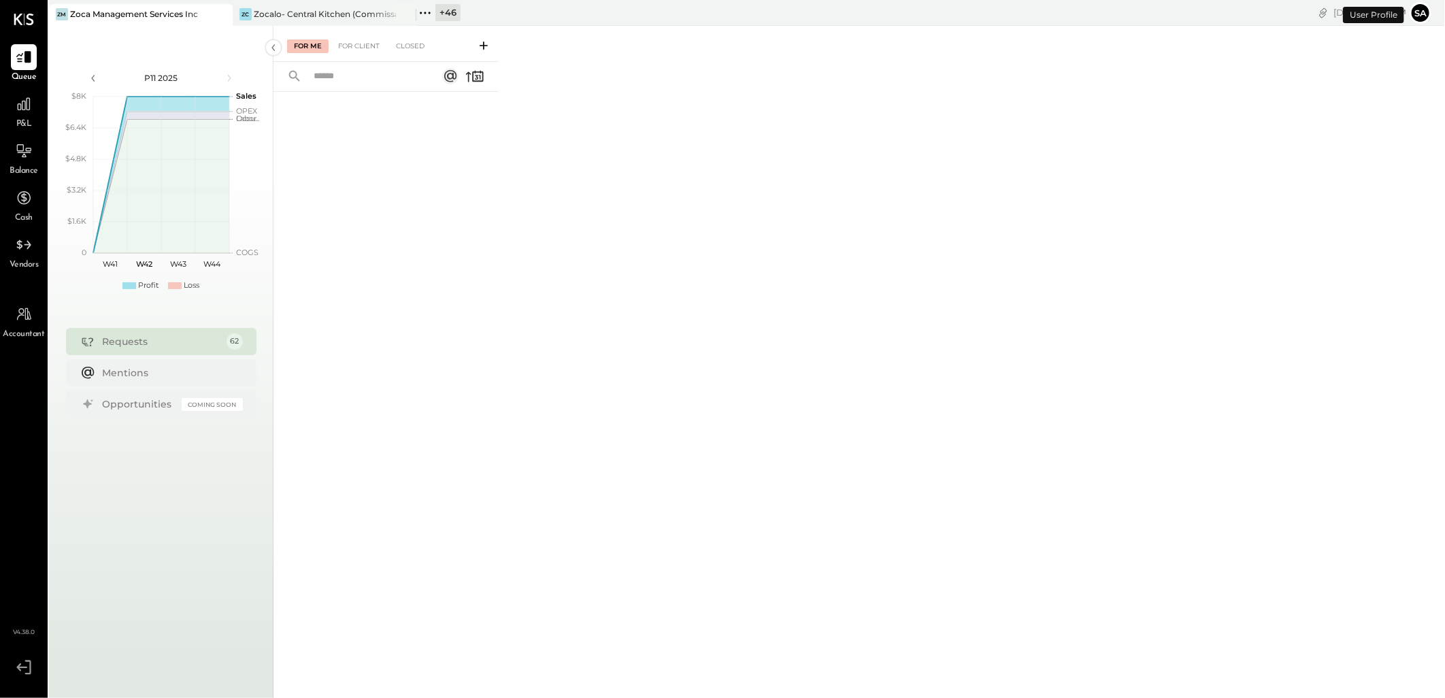
drag, startPoint x: 456, startPoint y: 5, endPoint x: 491, endPoint y: 100, distance: 100.9
click at [456, 5] on div "+ 46" at bounding box center [447, 12] width 25 height 17
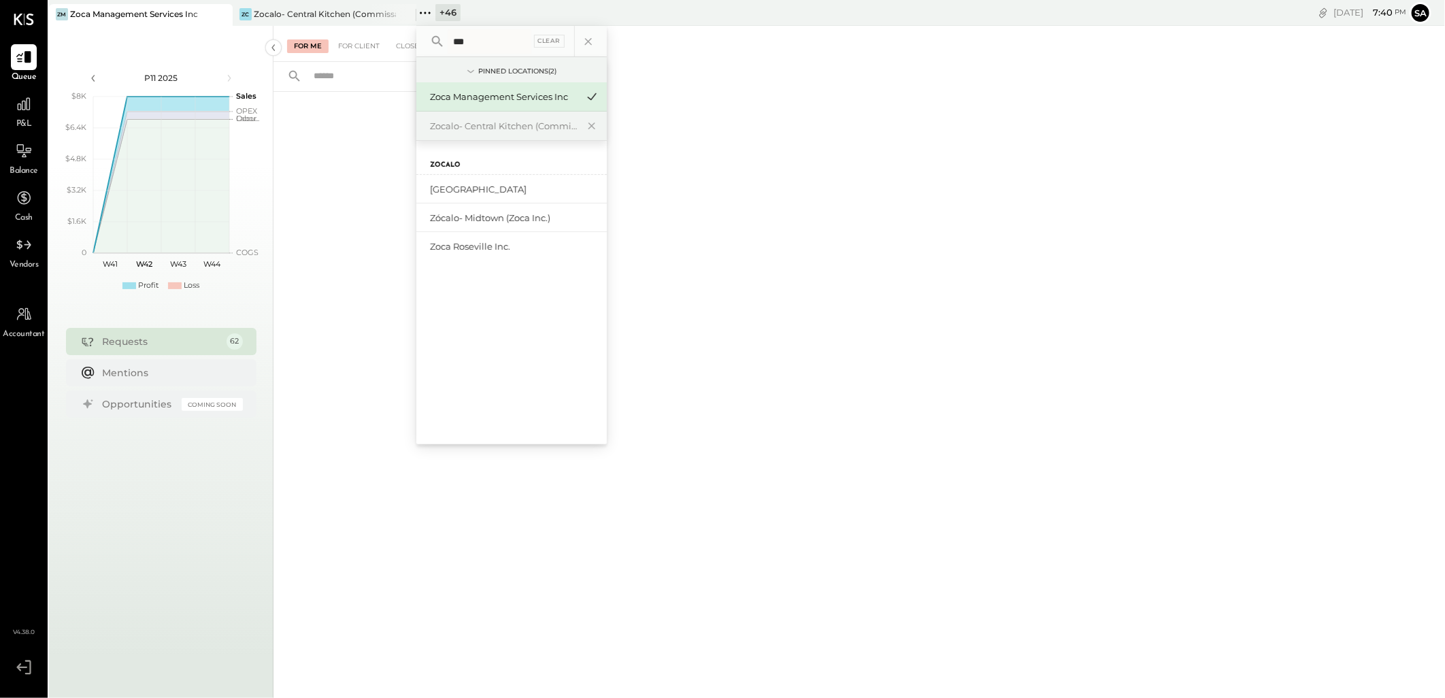
type input "***"
click at [893, 342] on div "For Me For Client Closed" at bounding box center [858, 360] width 1171 height 668
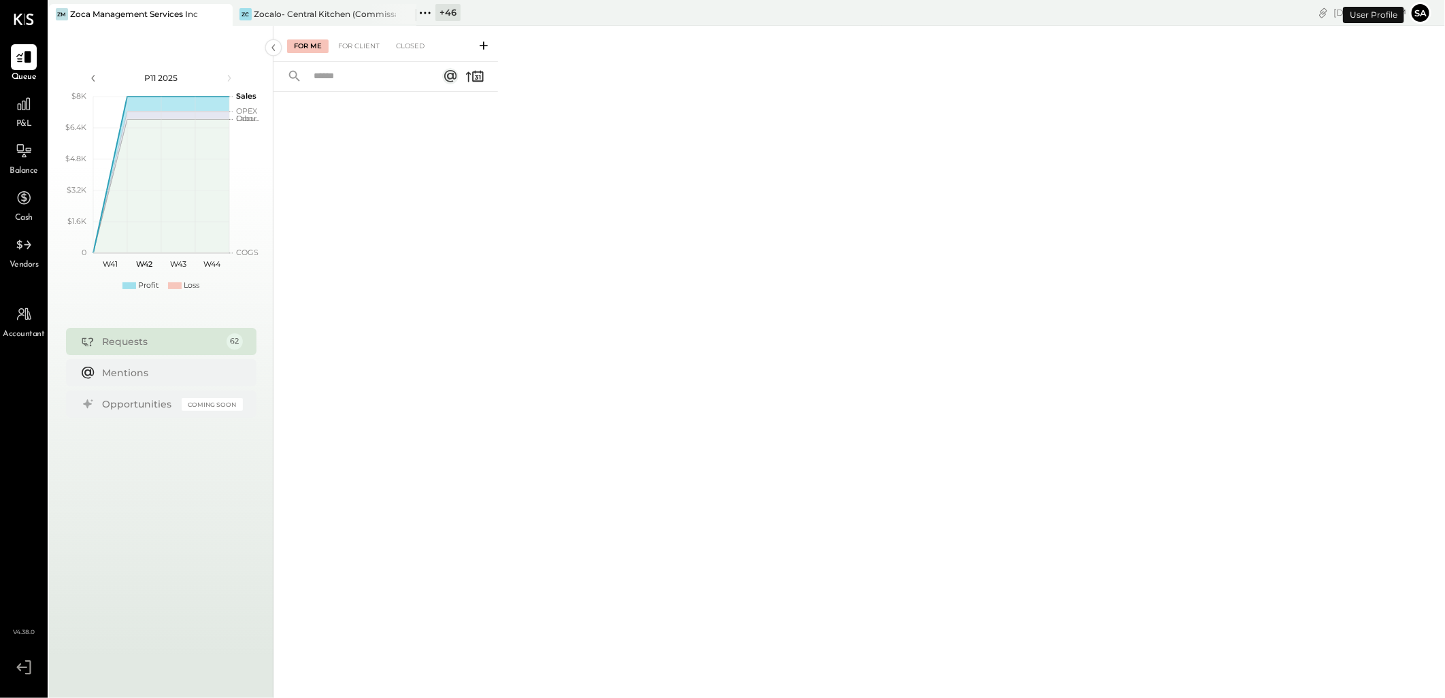
click at [452, 15] on div "+ 46" at bounding box center [447, 12] width 25 height 17
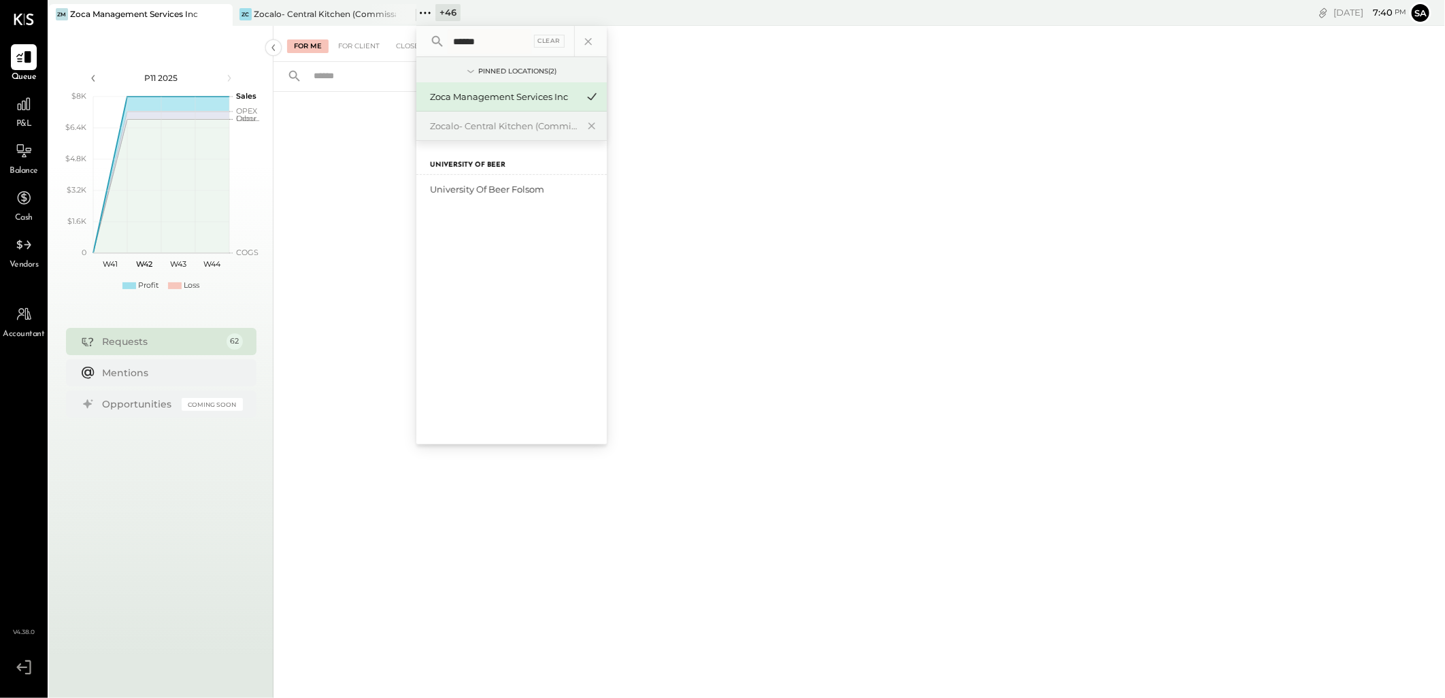
type input "******"
click at [851, 396] on div "For Me For Client Closed" at bounding box center [858, 360] width 1171 height 668
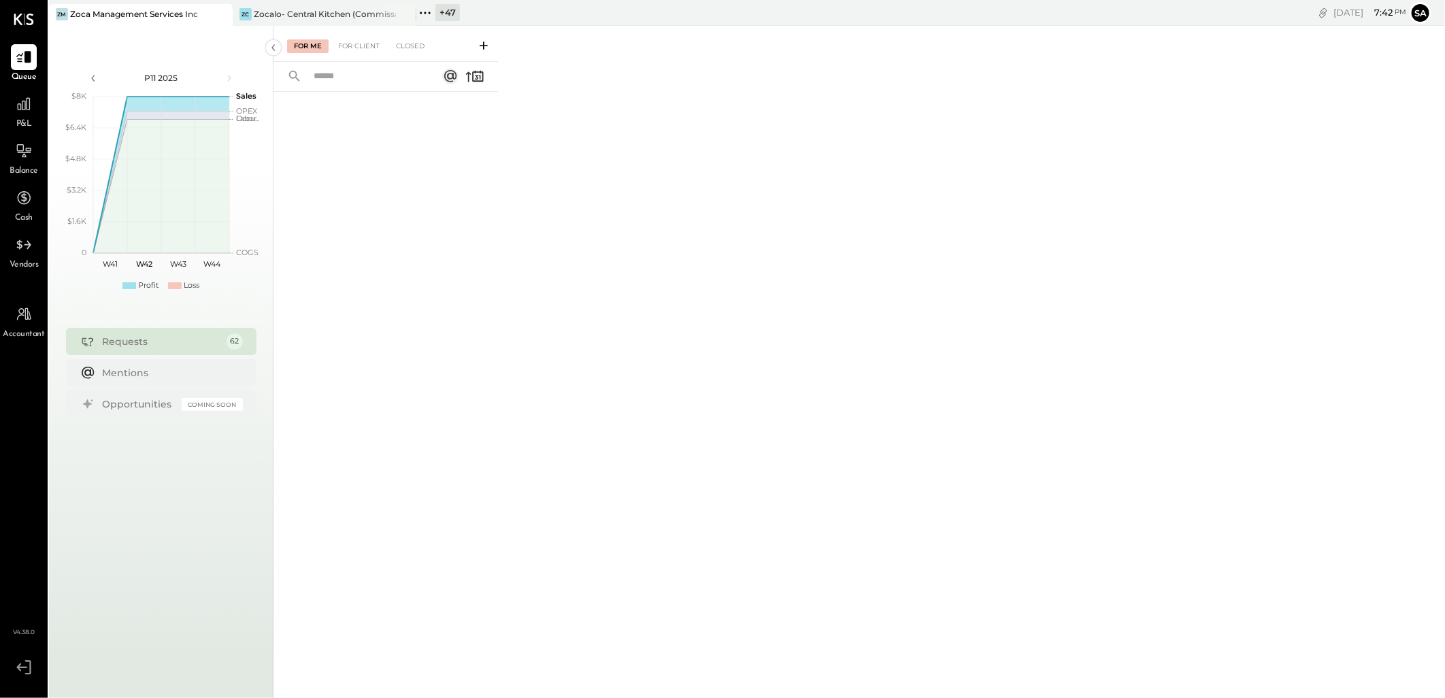
click at [426, 9] on icon at bounding box center [425, 13] width 18 height 18
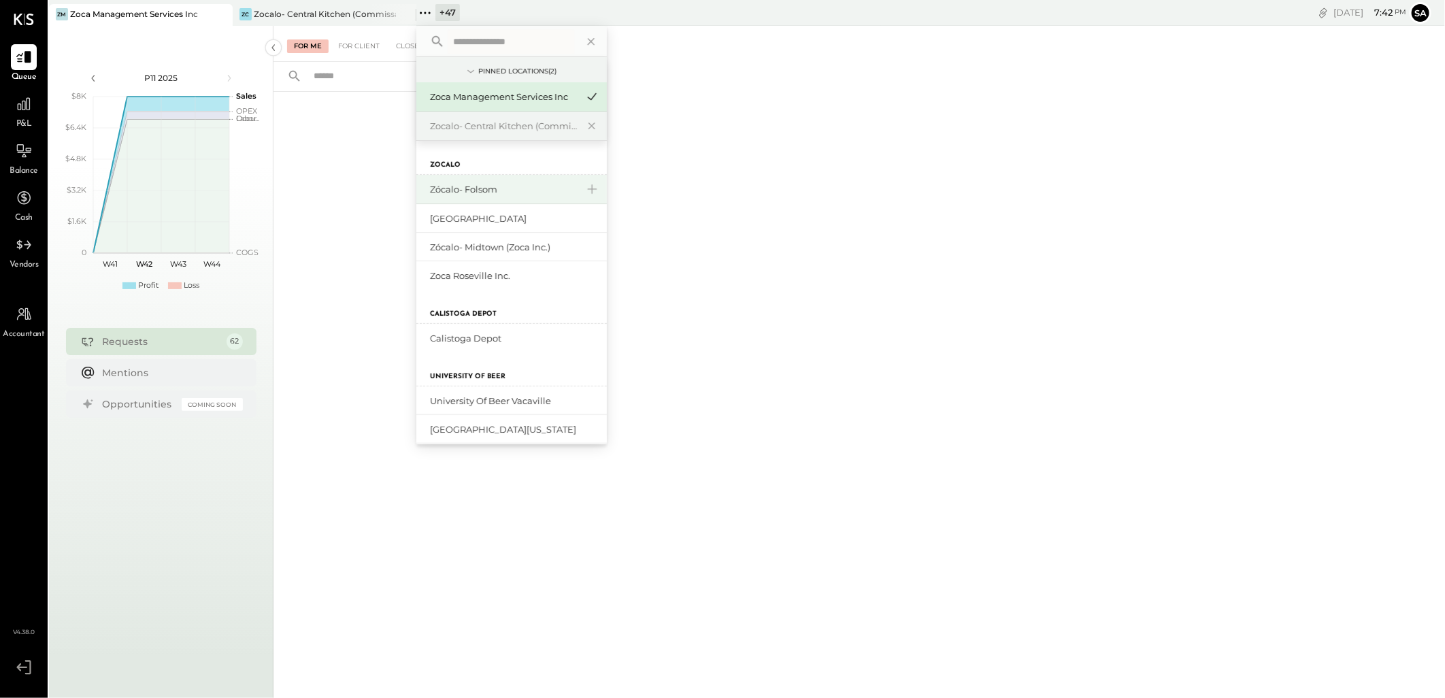
click at [487, 178] on div "Zócalo- Folsom" at bounding box center [511, 189] width 190 height 29
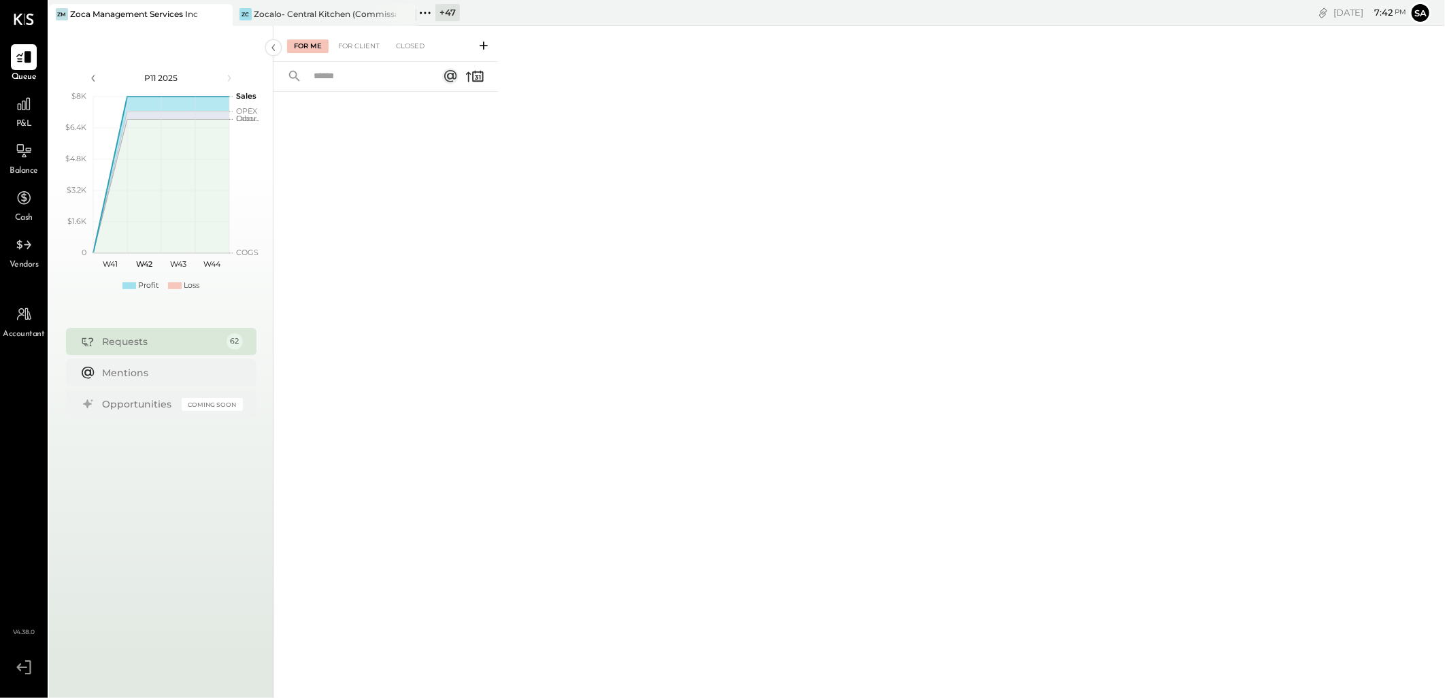
click at [786, 254] on div "For Me For Client Closed" at bounding box center [858, 360] width 1171 height 668
click at [441, 22] on div "+ 47 Pinned Locations ( 2 ) Zoca Management Services Inc Zocalo- [GEOGRAPHIC_DA…" at bounding box center [648, 13] width 465 height 26
click at [442, 15] on div "+ 47" at bounding box center [447, 12] width 24 height 17
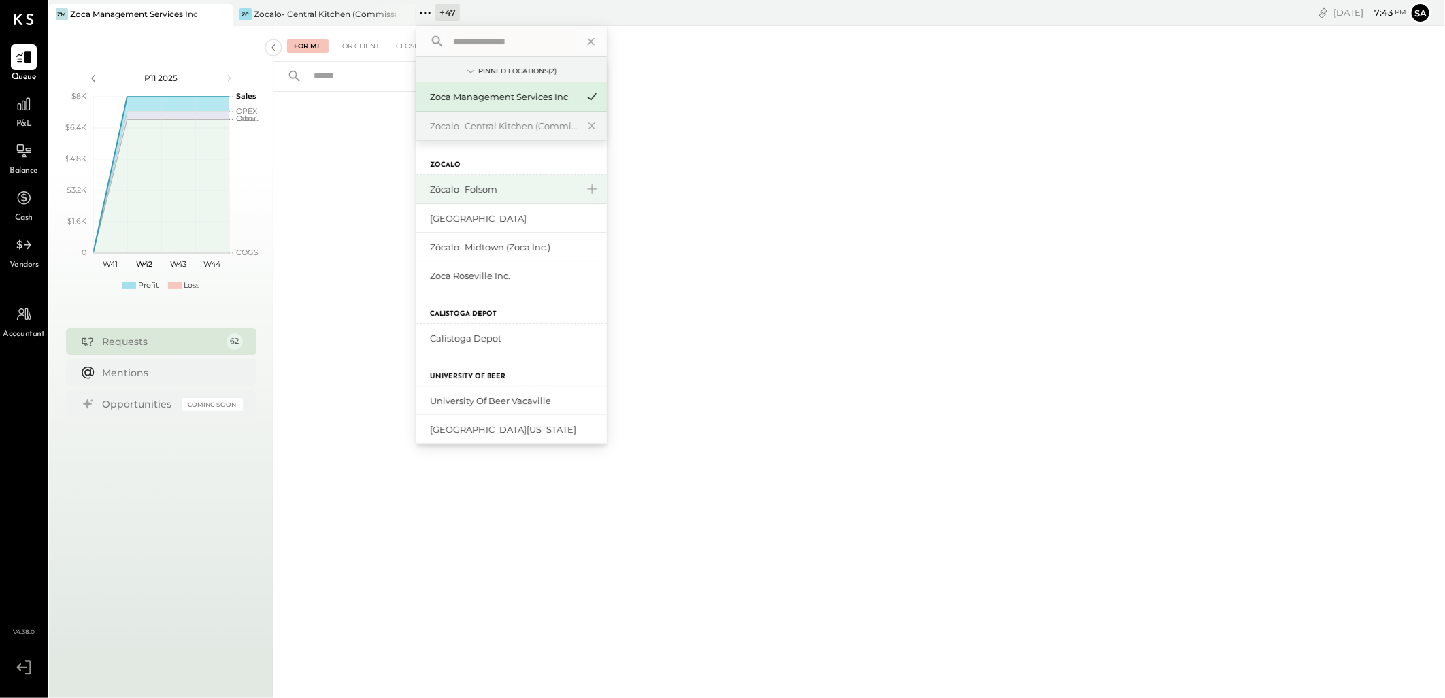
click at [464, 186] on div "Zócalo- Folsom" at bounding box center [503, 189] width 147 height 13
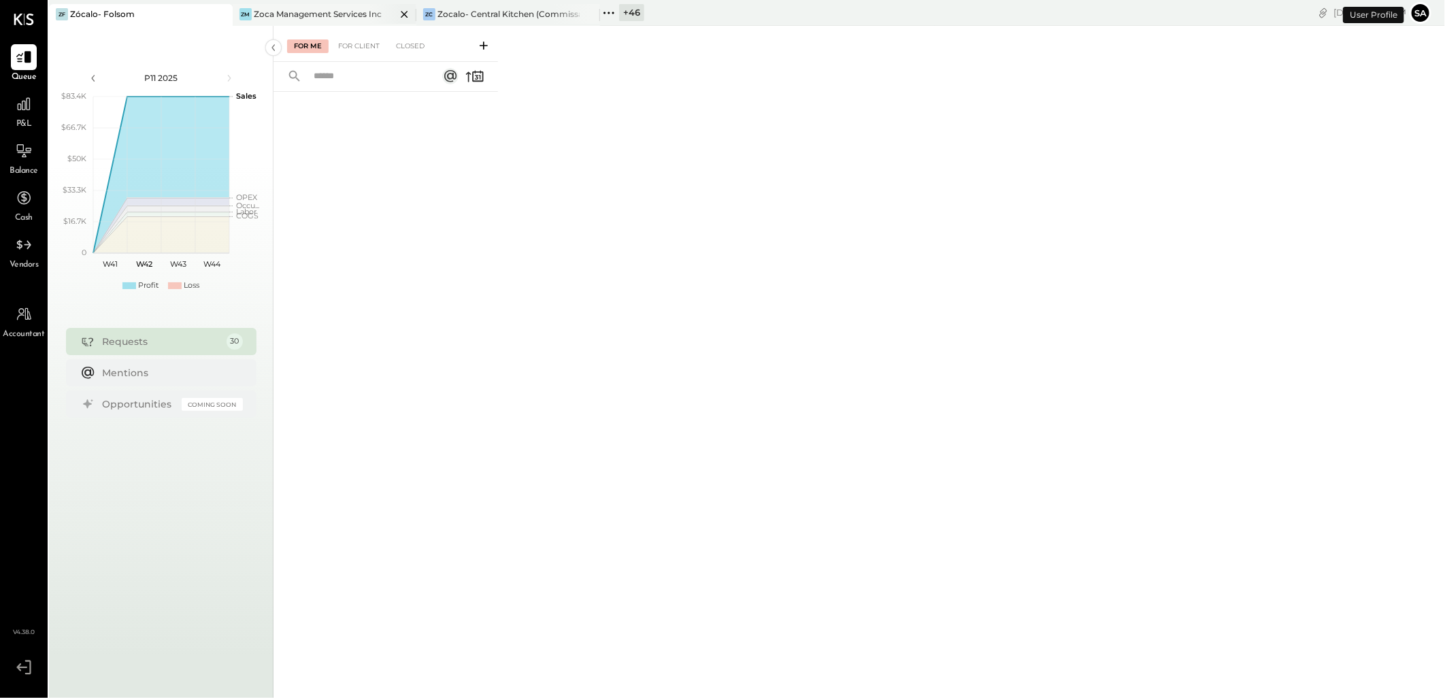
click at [398, 12] on icon at bounding box center [404, 14] width 17 height 16
click at [403, 14] on icon at bounding box center [404, 14] width 17 height 16
click at [21, 103] on icon at bounding box center [24, 104] width 18 height 18
